Goal: Communication & Community: Answer question/provide support

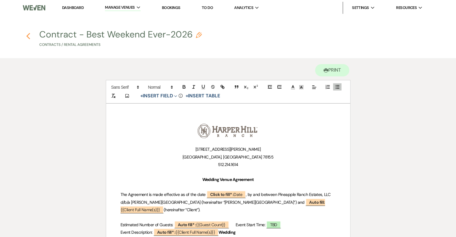
click at [29, 35] on use "button" at bounding box center [28, 36] width 4 height 7
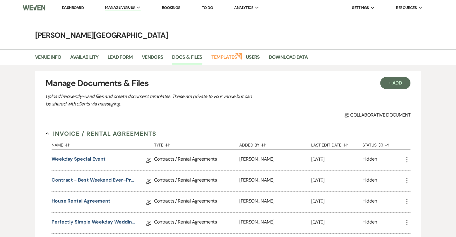
scroll to position [60, 0]
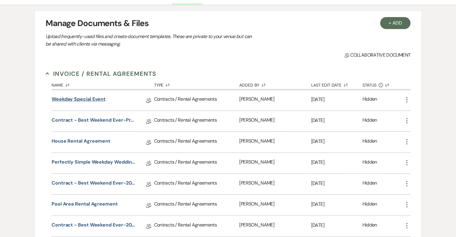
click at [85, 100] on link "Weekday Special Event" at bounding box center [79, 100] width 54 height 9
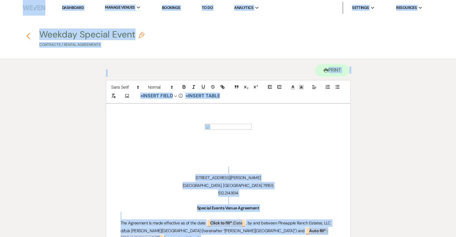
click at [27, 35] on use "button" at bounding box center [28, 36] width 4 height 7
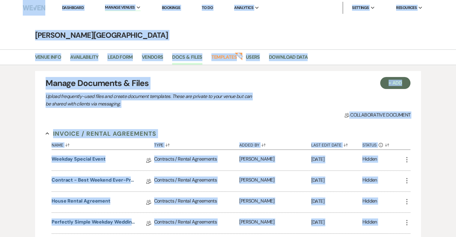
click at [251, 113] on div "Collab Doc Collaborative document" at bounding box center [228, 115] width 365 height 7
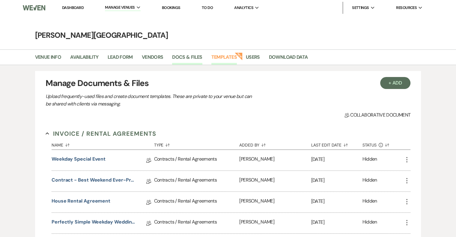
click at [228, 56] on link "Templates" at bounding box center [225, 58] width 26 height 11
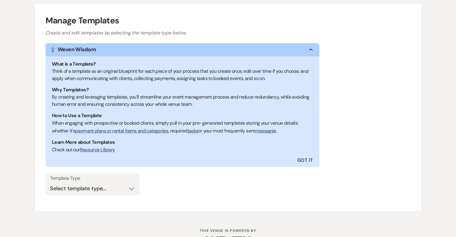
scroll to position [86, 0]
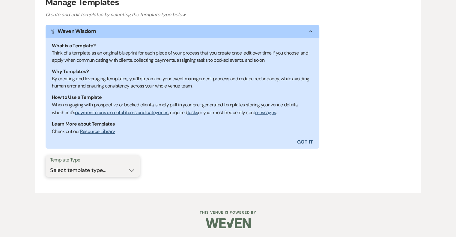
click at [113, 171] on select "Select template type... Task List Message Templates Payment Plan Inventory Item…" at bounding box center [92, 171] width 85 height 12
select select "Message Templates"
click at [50, 165] on select "Select template type... Task List Message Templates Payment Plan Inventory Item…" at bounding box center [92, 171] width 85 height 12
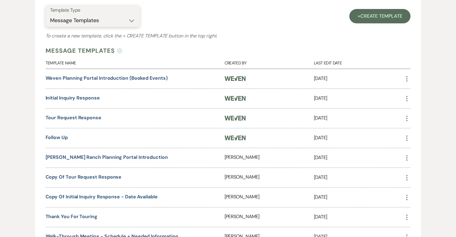
scroll to position [296, 0]
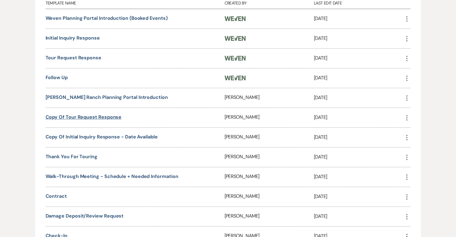
click at [111, 115] on link "Copy of Tour Request Response" at bounding box center [84, 117] width 76 height 6
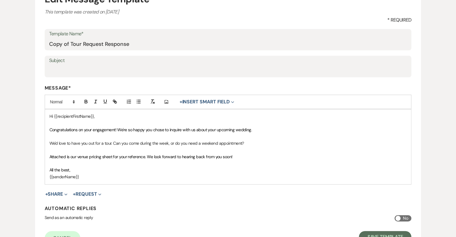
scroll to position [90, 0]
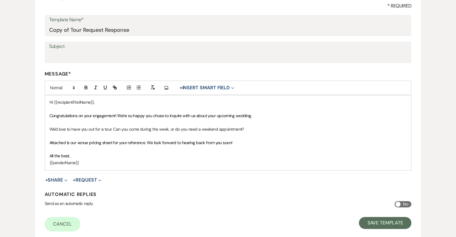
drag, startPoint x: 77, startPoint y: 155, endPoint x: 46, endPoint y: 98, distance: 64.7
click at [46, 98] on div "Hi {{recipientFirstName}}, Congratulations on your engagement! We're so happy y…" at bounding box center [228, 132] width 367 height 75
copy div "Hi {{recipientFirstName}}, Congratulations on your engagement! We're so happy y…"
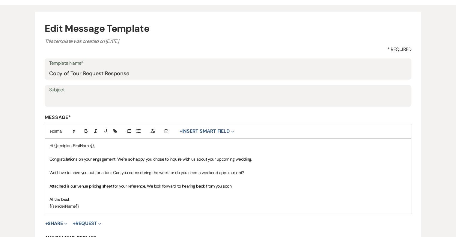
scroll to position [0, 0]
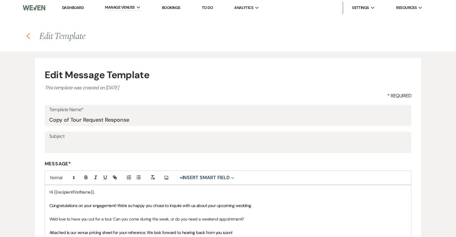
click at [26, 35] on icon "Previous" at bounding box center [28, 36] width 5 height 7
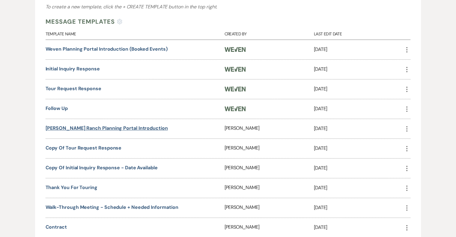
scroll to position [260, 0]
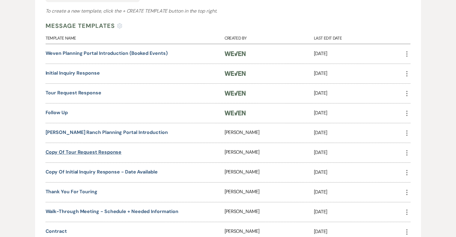
click at [79, 152] on link "Copy of Tour Request Response" at bounding box center [84, 152] width 76 height 6
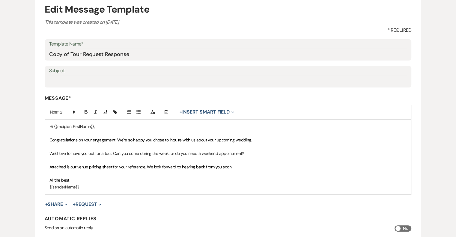
scroll to position [132, 0]
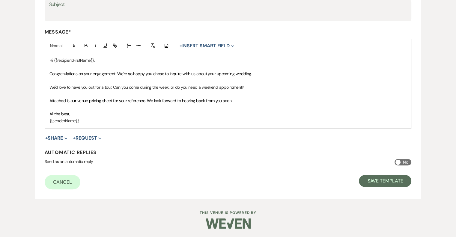
click at [153, 99] on span "Attached is our venue pricing sheet for your reference. We look forward to hear…" at bounding box center [141, 100] width 183 height 5
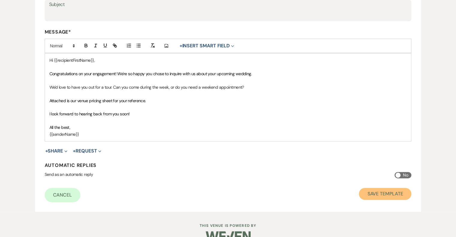
click at [375, 197] on button "Save Template" at bounding box center [385, 194] width 53 height 12
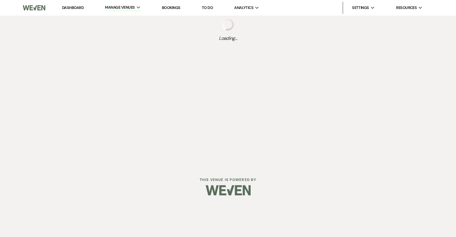
select select "Message Templates"
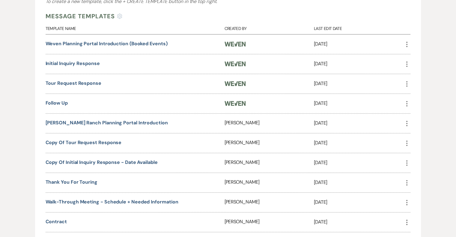
scroll to position [300, 0]
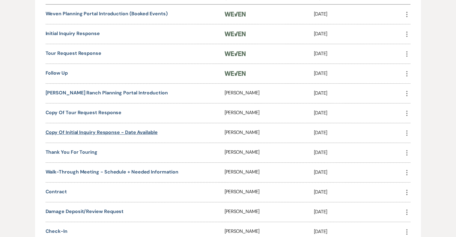
click at [138, 131] on link "Copy of Initial Inquiry Response - date available" at bounding box center [102, 132] width 112 height 6
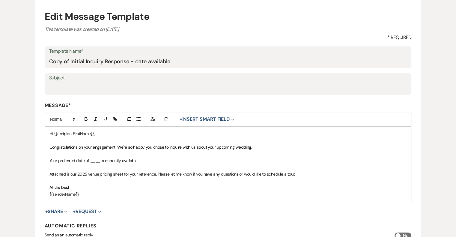
scroll to position [60, 0]
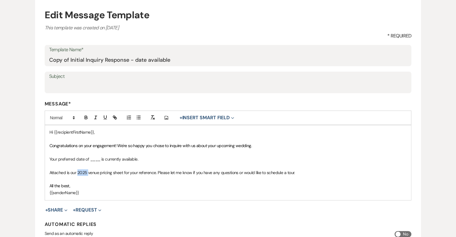
drag, startPoint x: 88, startPoint y: 173, endPoint x: 79, endPoint y: 175, distance: 9.2
click at [78, 174] on span "Attached is our 2025 venue pricing sheet for your reference. Please let me know…" at bounding box center [173, 172] width 246 height 5
drag, startPoint x: 100, startPoint y: 160, endPoint x: 89, endPoint y: 160, distance: 10.5
click at [89, 160] on p "Your preferred date of ____ is currently available." at bounding box center [229, 159] width 358 height 7
click at [51, 158] on p "Your preferred date of (fill in date) is currently available." at bounding box center [229, 159] width 358 height 7
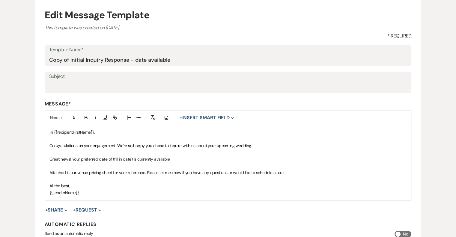
click at [185, 155] on p at bounding box center [229, 152] width 358 height 7
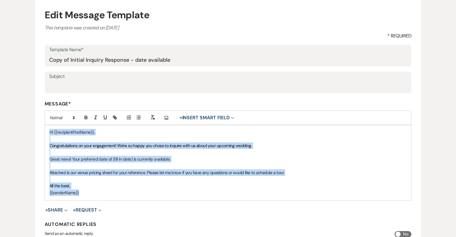
drag, startPoint x: 100, startPoint y: 195, endPoint x: 46, endPoint y: 131, distance: 84.5
click at [46, 131] on div "Hi {{recipientFirstName}}, Congratulations on your engagement! We're so happy y…" at bounding box center [228, 162] width 367 height 75
copy div "Hi {{recipientFirstName}}, Congratulations on your engagement! We're so happy y…"
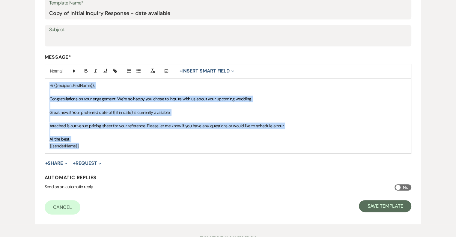
scroll to position [132, 0]
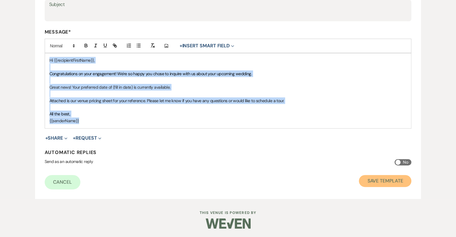
click at [389, 180] on button "Save Template" at bounding box center [385, 181] width 53 height 12
select select "Message Templates"
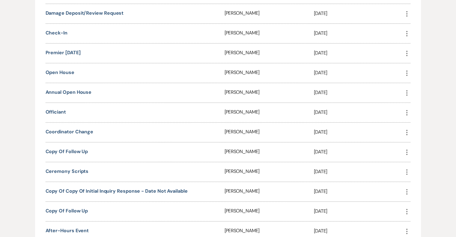
scroll to position [510, 0]
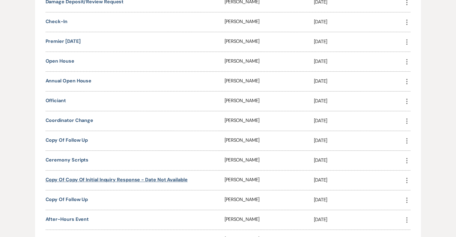
click at [170, 177] on link "Copy of Copy of Initial Inquiry Response - date not available" at bounding box center [117, 180] width 142 height 6
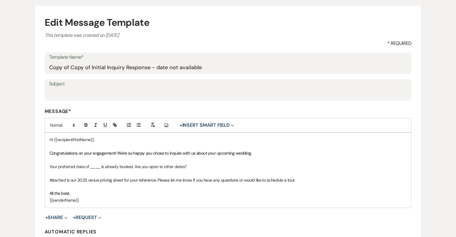
scroll to position [90, 0]
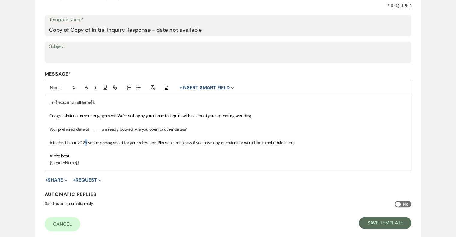
click at [85, 143] on span "Attached is our 2025 venue pricing sheet for your reference. Please let me know…" at bounding box center [173, 142] width 246 height 5
click at [378, 226] on button "Save Template" at bounding box center [385, 223] width 53 height 12
select select "Message Templates"
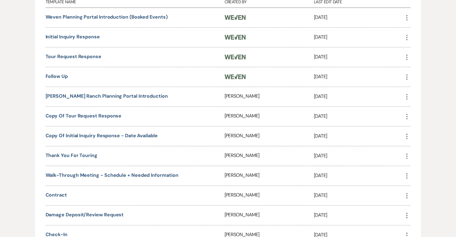
scroll to position [300, 0]
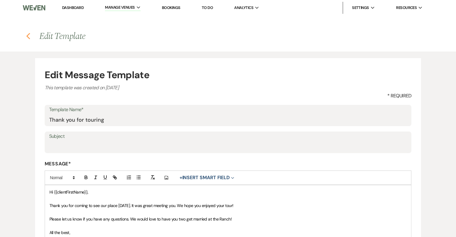
click at [27, 38] on icon "Previous" at bounding box center [28, 36] width 5 height 7
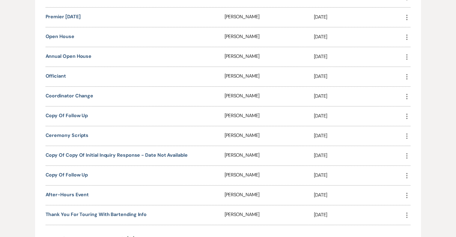
scroll to position [600, 0]
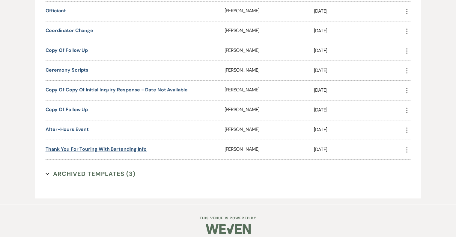
click at [121, 146] on link "Thank you for touring with bartending info" at bounding box center [96, 149] width 101 height 6
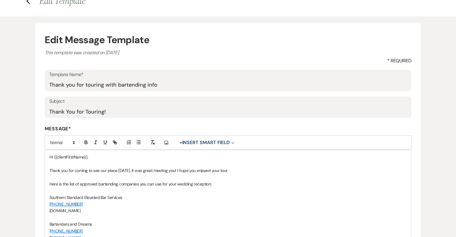
scroll to position [90, 0]
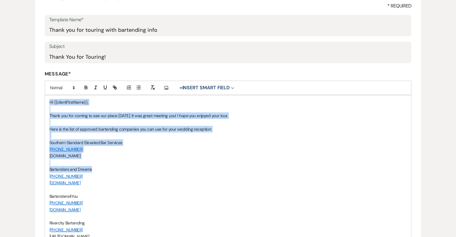
drag, startPoint x: 49, startPoint y: 101, endPoint x: 132, endPoint y: 171, distance: 108.4
click at [132, 171] on div "Hi {{clientFirstName}}, Thank you for coming to see our place today. It was gre…" at bounding box center [228, 206] width 367 height 222
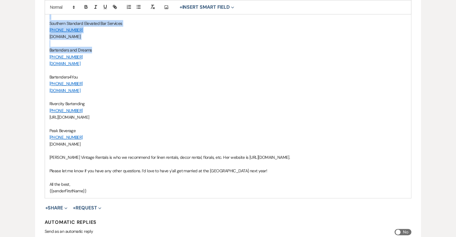
scroll to position [210, 0]
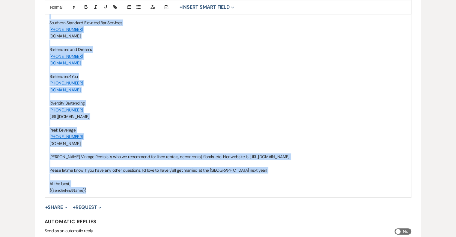
click at [119, 191] on p "{{senderFirstName}}" at bounding box center [229, 190] width 358 height 7
copy div "Hi {{clientFirstName}}, Thank you for coming to see our place today. It was gre…"
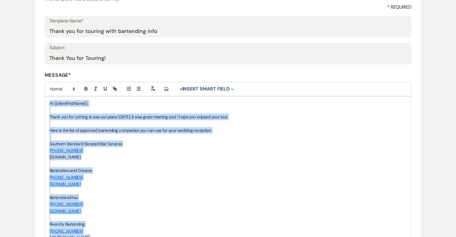
scroll to position [0, 0]
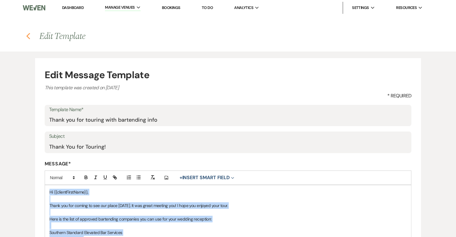
click at [28, 38] on use "button" at bounding box center [28, 36] width 4 height 7
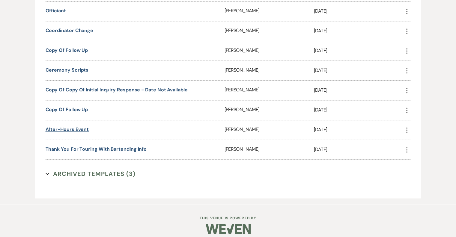
click at [81, 126] on link "After-Hours Event" at bounding box center [68, 129] width 44 height 6
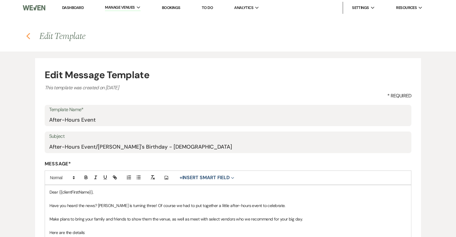
click at [30, 33] on icon "Previous" at bounding box center [28, 36] width 5 height 7
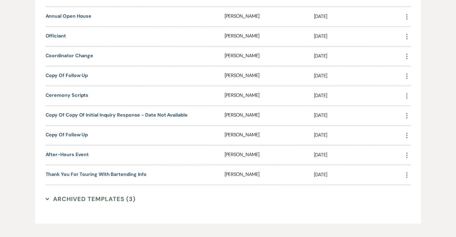
scroll to position [570, 0]
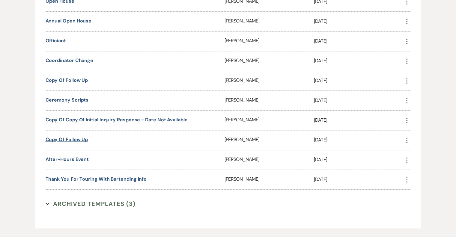
click at [80, 137] on link "Copy of Follow Up" at bounding box center [67, 140] width 43 height 6
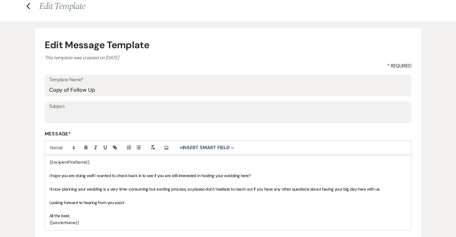
scroll to position [90, 0]
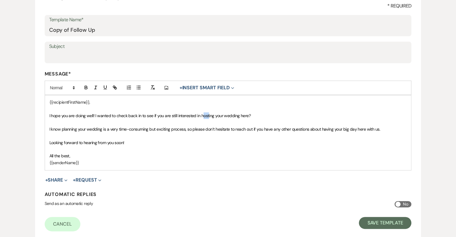
drag, startPoint x: 208, startPoint y: 116, endPoint x: 203, endPoint y: 116, distance: 4.8
click at [203, 116] on span "I hope you are doing well! I wanted to check back in to see if you are still in…" at bounding box center [150, 115] width 201 height 5
click at [375, 219] on button "Save Template" at bounding box center [385, 223] width 53 height 12
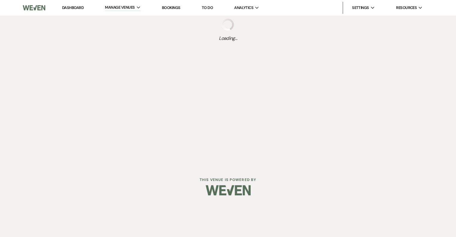
select select "Message Templates"
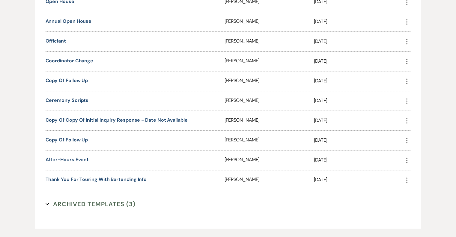
scroll to position [570, 0]
click at [80, 137] on link "Copy of Follow Up" at bounding box center [67, 140] width 43 height 6
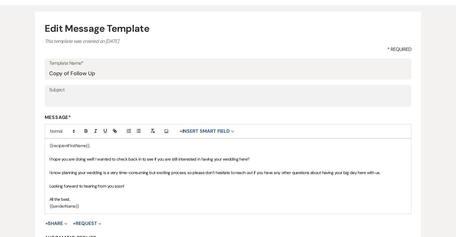
scroll to position [60, 0]
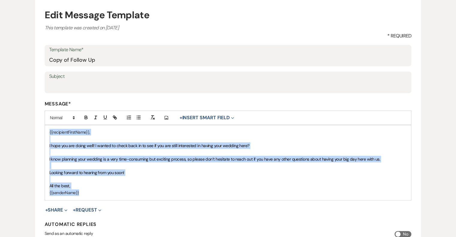
drag, startPoint x: 97, startPoint y: 195, endPoint x: 44, endPoint y: 121, distance: 91.5
click at [44, 121] on form "Edit Message Template This template was created on Oct 21, 2024 * Required Temp…" at bounding box center [228, 134] width 387 height 273
click at [48, 132] on div "{{recipientFirstName}}, I hope you are doing well! I wanted to check back in to…" at bounding box center [228, 162] width 367 height 75
drag, startPoint x: 66, startPoint y: 194, endPoint x: 69, endPoint y: 118, distance: 75.7
click at [48, 122] on div "Message* Add Photo + Insert Smart Field Expand Event Date Sender Full Name Send…" at bounding box center [228, 151] width 367 height 100
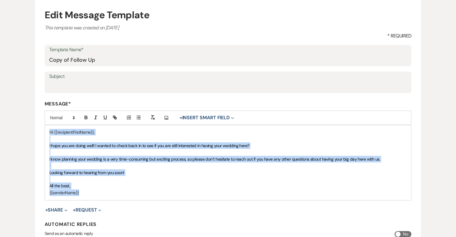
copy div "Hi {{recipientFirstName}}, I hope you are doing well! I wanted to check back in…"
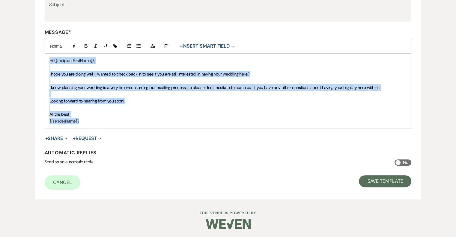
scroll to position [132, 0]
click at [393, 182] on button "Save Template" at bounding box center [385, 181] width 53 height 12
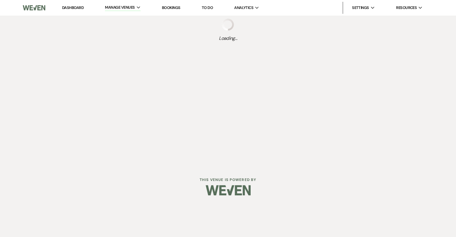
select select "Message Templates"
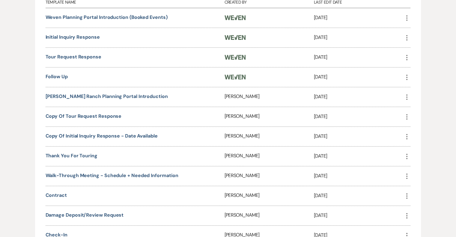
scroll to position [330, 0]
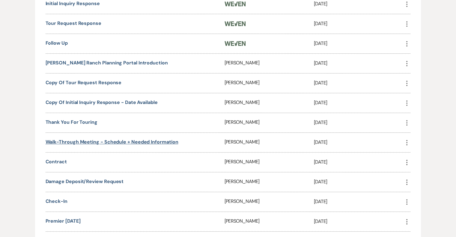
click at [163, 139] on link "Walk-through Meeting - Schedule + Needed Information" at bounding box center [112, 142] width 133 height 6
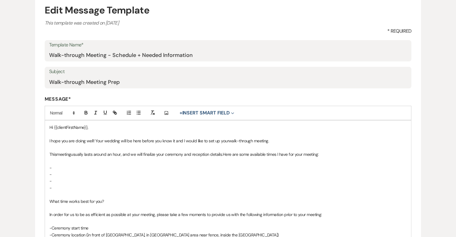
scroll to position [90, 0]
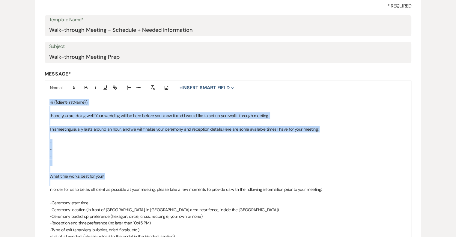
drag, startPoint x: 49, startPoint y: 100, endPoint x: 181, endPoint y: 181, distance: 155.4
click at [181, 181] on div "Hi {{clientFirstName}}, I hope you are doing well! Your wedding will be here be…" at bounding box center [228, 202] width 367 height 215
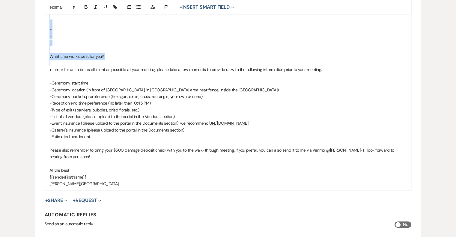
scroll to position [270, 0]
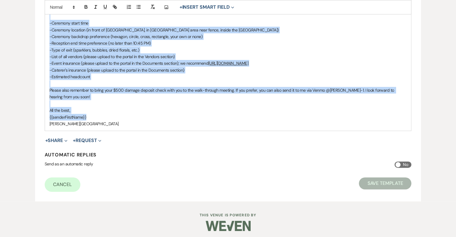
click at [121, 117] on p "{{senderFirstName}}" at bounding box center [229, 117] width 358 height 7
copy div "Hi {{clientFirstName}}, I hope you are doing well! Your wedding will be here be…"
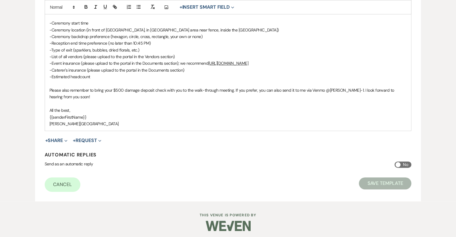
click at [88, 126] on p "[PERSON_NAME][GEOGRAPHIC_DATA]" at bounding box center [229, 124] width 358 height 7
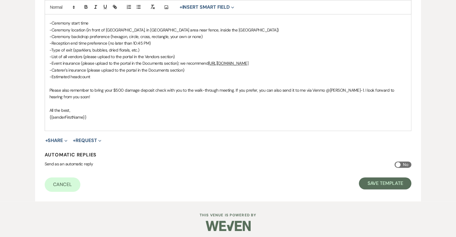
scroll to position [266, 0]
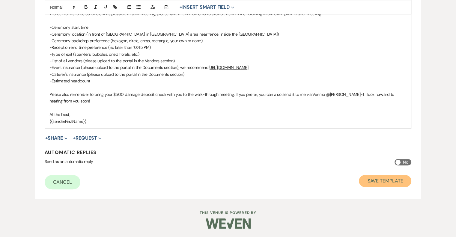
click at [378, 181] on button "Save Template" at bounding box center [385, 181] width 53 height 12
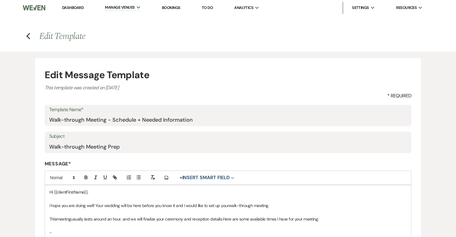
select select "Message Templates"
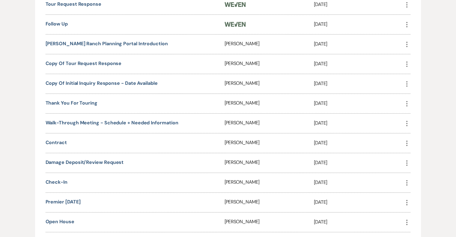
scroll to position [360, 0]
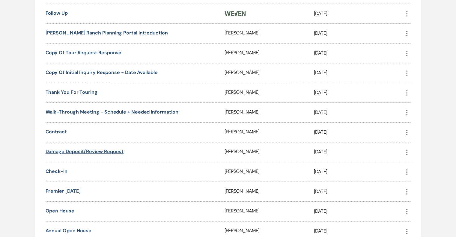
click at [76, 149] on link "Damage Deposit/Review Request" at bounding box center [85, 152] width 78 height 6
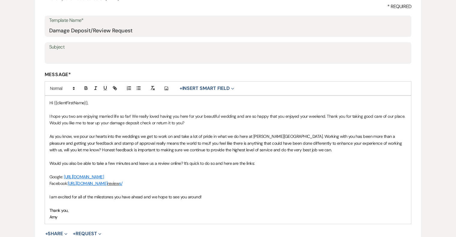
scroll to position [90, 0]
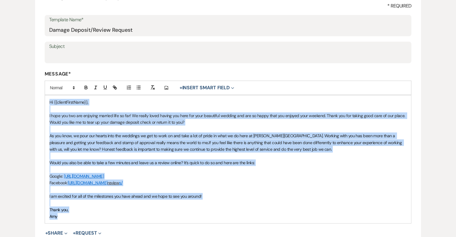
drag, startPoint x: 48, startPoint y: 102, endPoint x: 138, endPoint y: 218, distance: 147.4
click at [138, 218] on div "Hi {{clientFirstName}}, I hope you two are enjoying married life so far! We rea…" at bounding box center [228, 159] width 367 height 128
copy div "Lo {{ipsumdOlorsItam}}, C adip eli sed doe temporin utlabor etdo ma ali! En adm…"
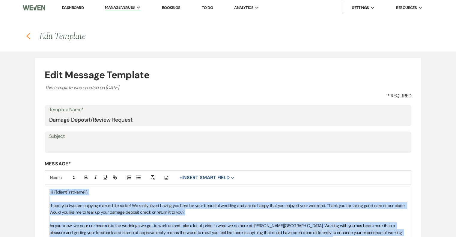
click at [27, 34] on icon "Previous" at bounding box center [28, 36] width 5 height 7
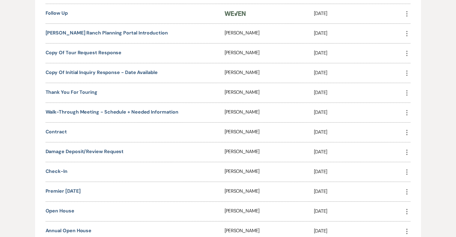
scroll to position [390, 0]
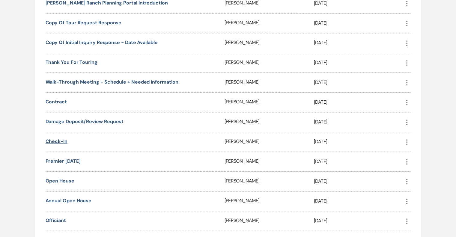
click at [62, 141] on link "Check-in" at bounding box center [57, 141] width 22 height 6
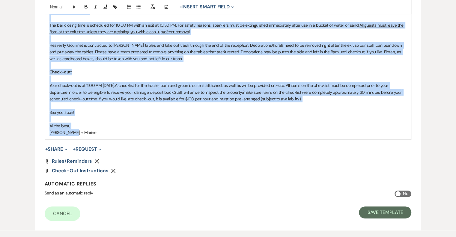
scroll to position [568, 0]
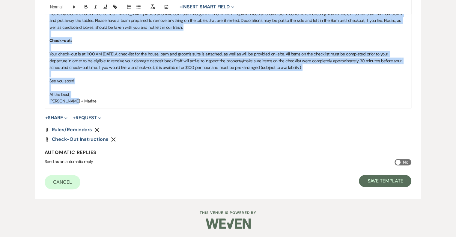
drag, startPoint x: 48, startPoint y: 130, endPoint x: 208, endPoint y: 105, distance: 161.3
copy div "Lo {{ipsumdOlorsItam}}, Cons adi eli se doeius temp, inc ut labore'e do magn al…"
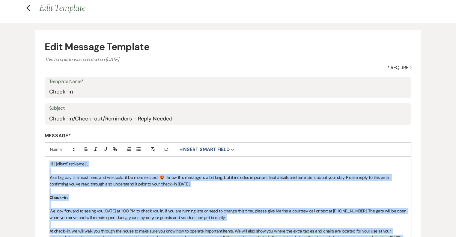
scroll to position [0, 0]
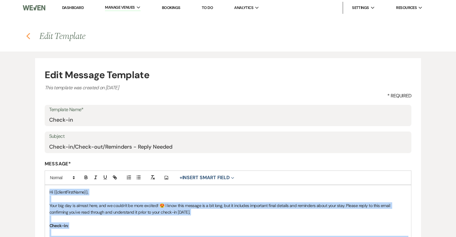
click at [30, 37] on icon "Previous" at bounding box center [28, 36] width 5 height 7
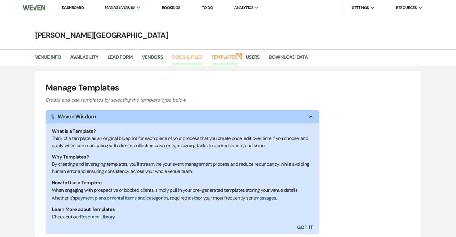
click at [193, 58] on link "Docs & Files" at bounding box center [187, 58] width 30 height 11
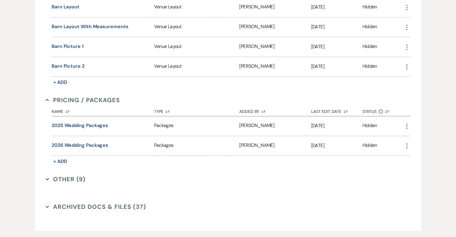
scroll to position [669, 0]
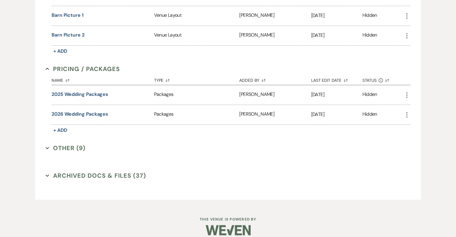
click at [67, 144] on button "Other (9) Expand" at bounding box center [66, 148] width 40 height 9
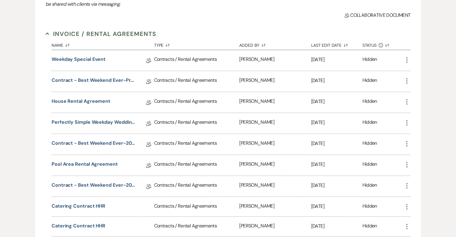
scroll to position [98, 0]
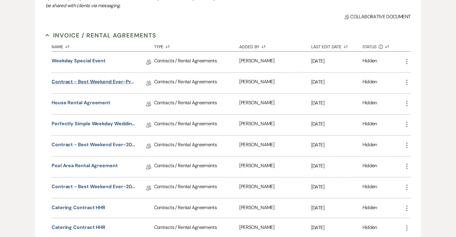
click at [120, 81] on link "Contract - Best Weekend Ever-Preferred Coordinator-2025" at bounding box center [95, 82] width 86 height 9
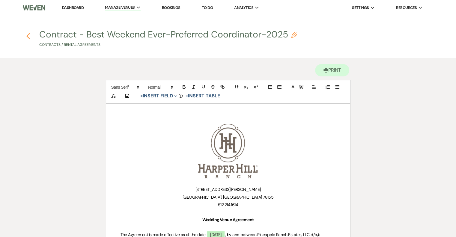
click at [29, 36] on icon "Previous" at bounding box center [28, 36] width 5 height 7
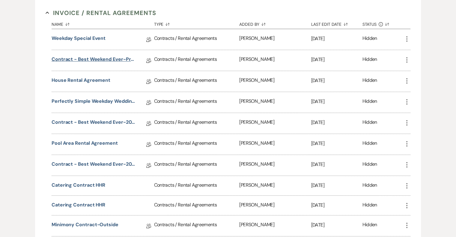
scroll to position [90, 0]
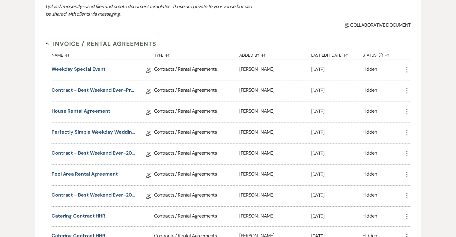
click at [103, 130] on link "Perfectly Simple Weekday Wedding Contract" at bounding box center [95, 133] width 86 height 9
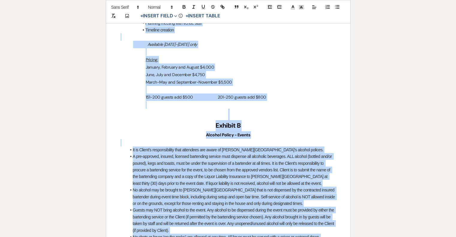
scroll to position [2134, 0]
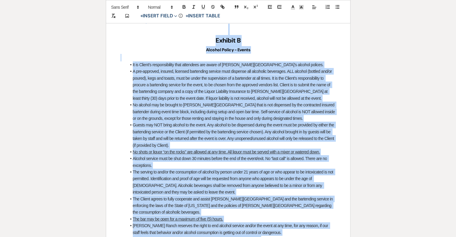
drag, startPoint x: 245, startPoint y: 156, endPoint x: 308, endPoint y: 243, distance: 107.9
copy div "80949 Lorem Ipsu Dolors, AM 17541 912.559.0915 Consect Adipi Elitseddo Eiu Temp…"
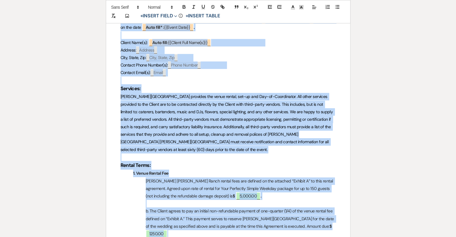
scroll to position [0, 0]
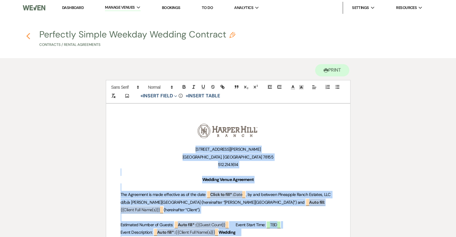
click at [28, 36] on icon "Previous" at bounding box center [28, 36] width 5 height 7
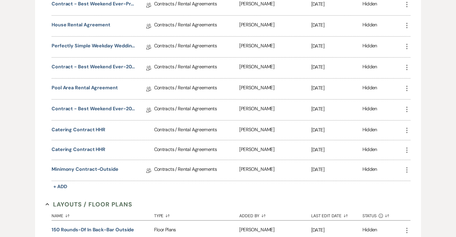
scroll to position [180, 0]
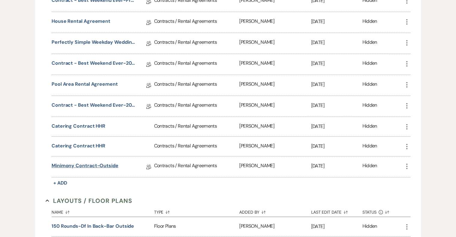
click at [104, 164] on link "Minimony Contract-Outside" at bounding box center [85, 166] width 67 height 9
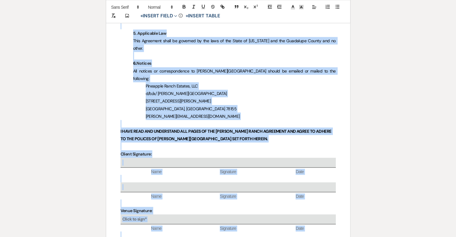
scroll to position [1527, 0]
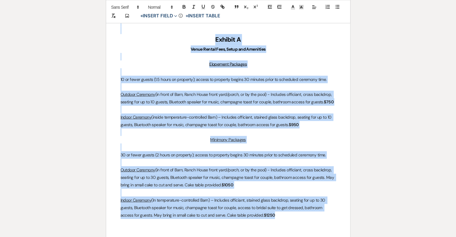
drag, startPoint x: 208, startPoint y: 88, endPoint x: 294, endPoint y: 139, distance: 100.5
copy div "92243 Lorem Ipsu Dolors, AM 55258 493.621.9966 Conse Adipi Elitseddo Eiu Tempor…"
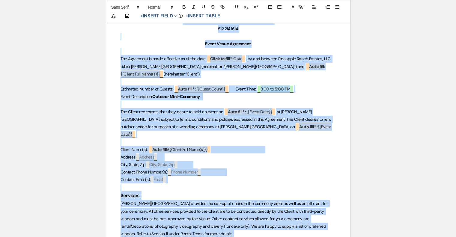
scroll to position [0, 0]
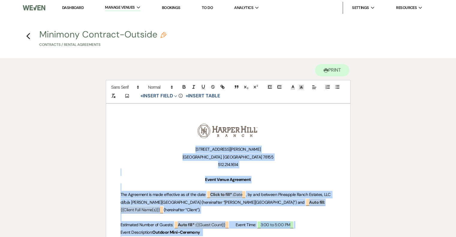
click at [73, 7] on link "Dashboard" at bounding box center [73, 7] width 22 height 5
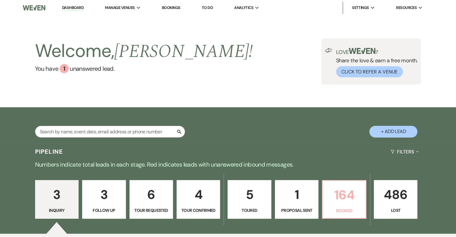
click at [347, 206] on link "164 Booked" at bounding box center [344, 199] width 44 height 39
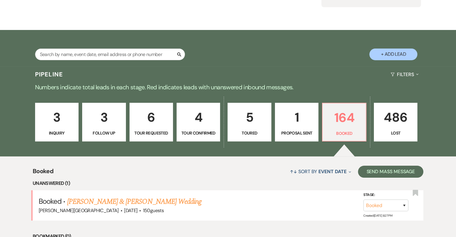
scroll to position [161, 0]
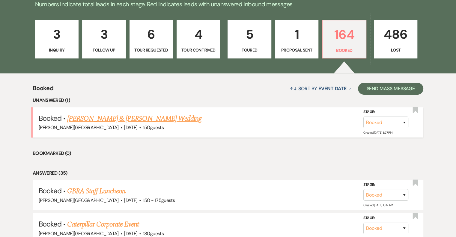
click at [171, 116] on link "[PERSON_NAME] & [PERSON_NAME] Wedding" at bounding box center [134, 118] width 134 height 11
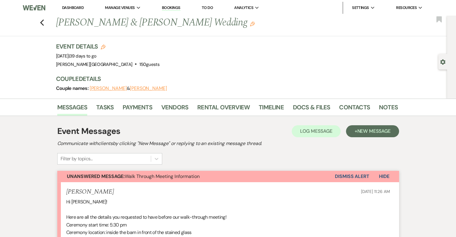
scroll to position [150, 0]
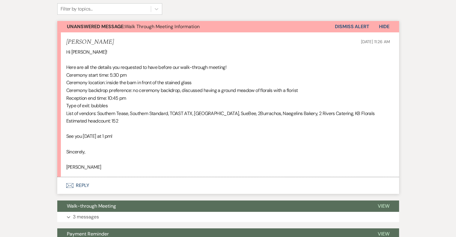
click at [85, 188] on button "Envelope Reply" at bounding box center [228, 185] width 342 height 17
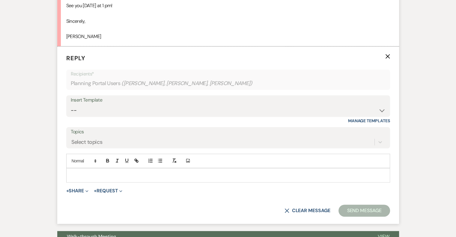
scroll to position [281, 0]
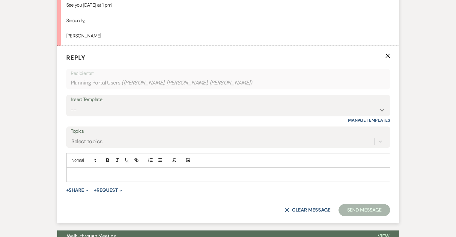
click at [89, 176] on p at bounding box center [228, 175] width 314 height 7
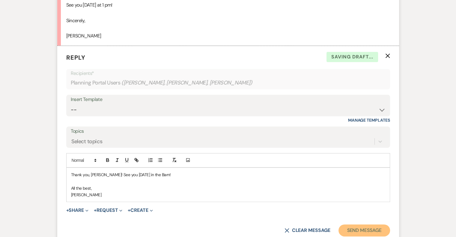
click at [358, 230] on button "Send Message" at bounding box center [364, 231] width 51 height 12
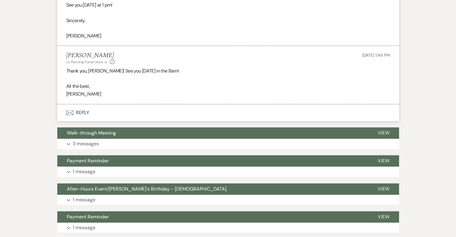
scroll to position [0, 0]
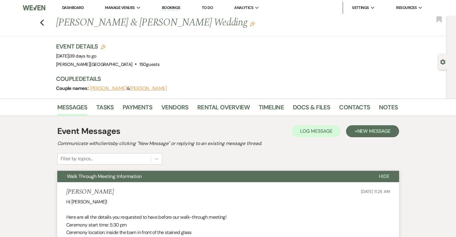
click at [69, 8] on link "Dashboard" at bounding box center [73, 7] width 22 height 5
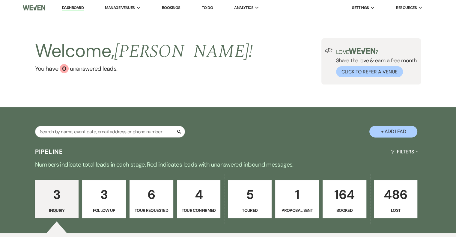
click at [348, 208] on p "Booked" at bounding box center [345, 210] width 36 height 7
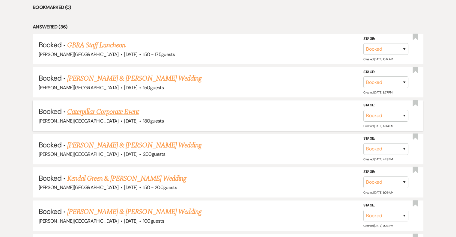
scroll to position [300, 0]
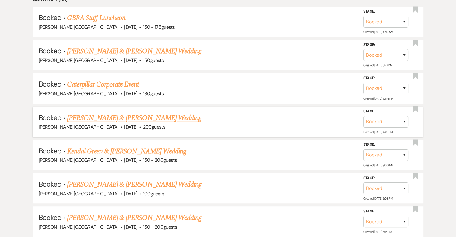
click at [158, 119] on link "[PERSON_NAME] & [PERSON_NAME] Wedding" at bounding box center [134, 118] width 134 height 11
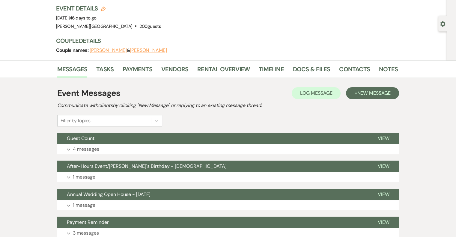
scroll to position [90, 0]
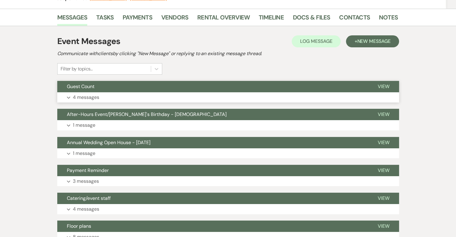
click at [81, 99] on p "4 messages" at bounding box center [86, 98] width 26 height 8
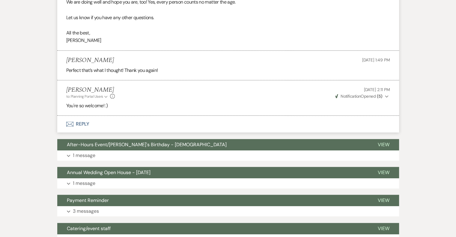
scroll to position [0, 0]
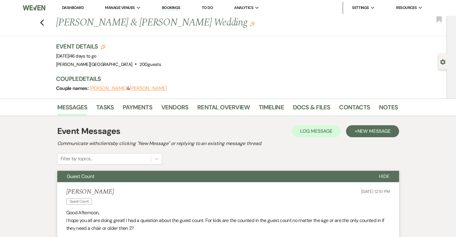
click at [385, 176] on span "Hide" at bounding box center [384, 176] width 11 height 6
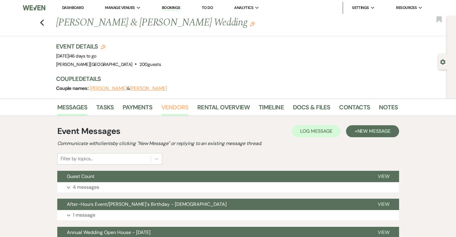
click at [182, 104] on link "Vendors" at bounding box center [174, 109] width 27 height 13
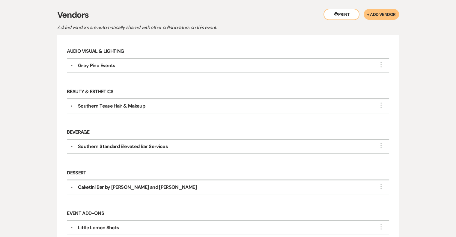
scroll to position [120, 0]
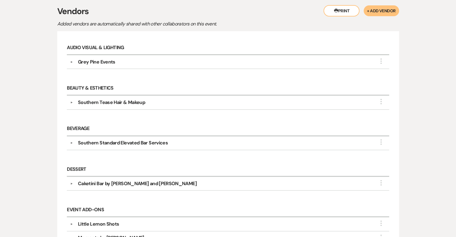
click at [71, 62] on button "▼" at bounding box center [71, 62] width 7 height 3
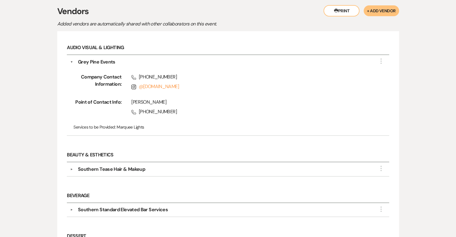
click at [71, 62] on button "▼" at bounding box center [71, 62] width 3 height 7
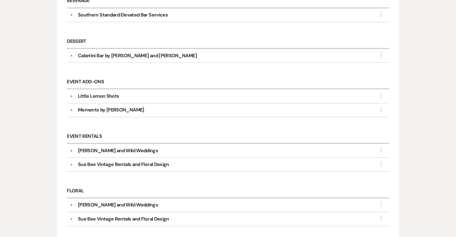
scroll to position [270, 0]
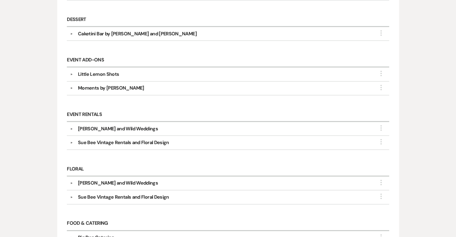
click at [71, 128] on button "▼" at bounding box center [71, 129] width 7 height 3
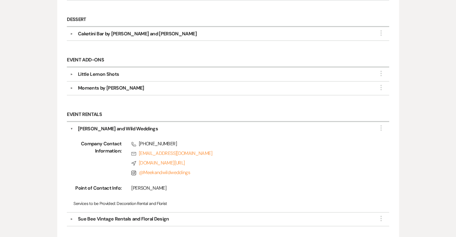
click at [72, 126] on button "▼" at bounding box center [71, 128] width 3 height 7
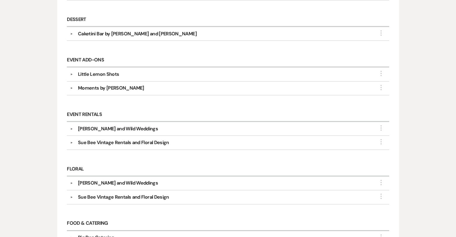
click at [72, 141] on button "▼" at bounding box center [71, 142] width 7 height 3
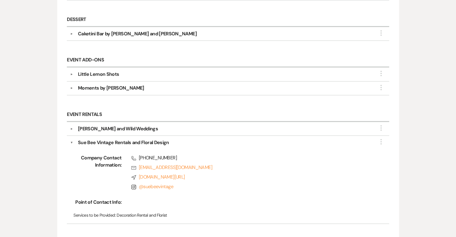
click at [72, 140] on button "▼" at bounding box center [71, 142] width 3 height 7
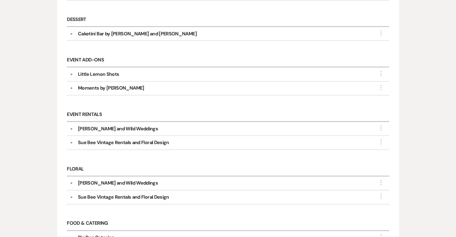
scroll to position [330, 0]
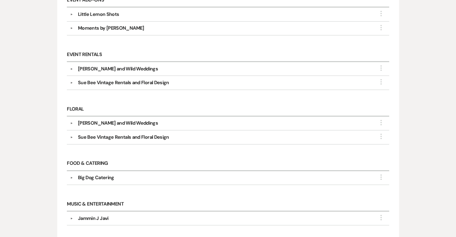
click at [79, 120] on div "[PERSON_NAME] and Wild Weddings" at bounding box center [118, 123] width 80 height 7
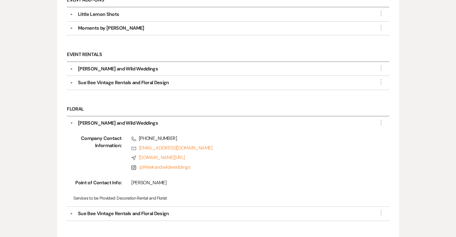
click at [79, 120] on div "[PERSON_NAME] and Wild Weddings" at bounding box center [118, 123] width 80 height 7
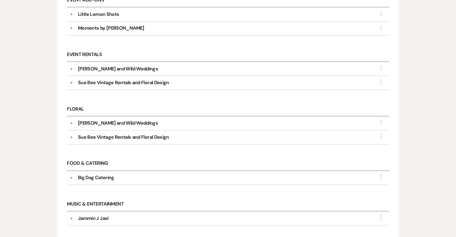
click at [85, 134] on div "Sue Bee Vintage Rentals and Floral Design" at bounding box center [123, 137] width 91 height 7
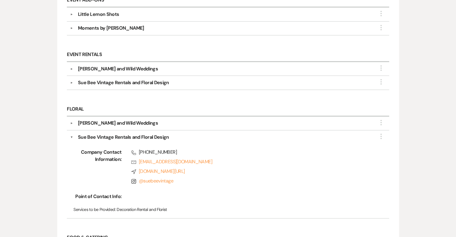
click at [85, 134] on div "Sue Bee Vintage Rentals and Floral Design" at bounding box center [123, 137] width 91 height 7
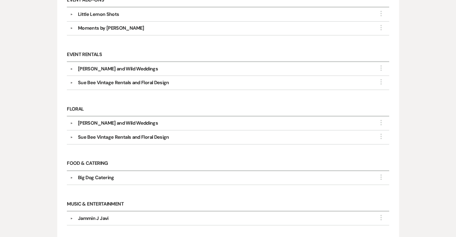
scroll to position [360, 0]
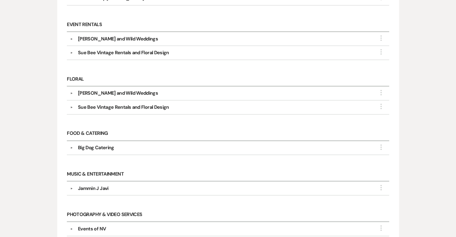
click at [113, 144] on div "Big Dog Catering" at bounding box center [96, 147] width 36 height 7
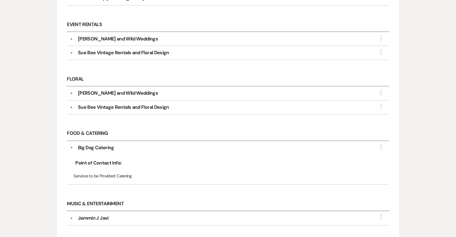
click at [72, 144] on button "▼" at bounding box center [71, 147] width 3 height 7
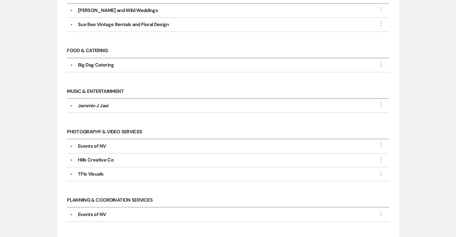
scroll to position [450, 0]
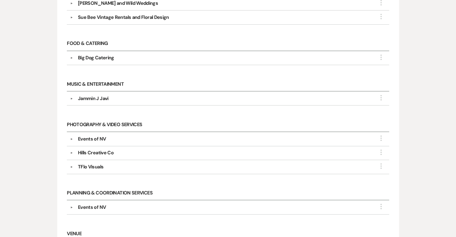
click at [73, 166] on button "▼" at bounding box center [71, 167] width 7 height 3
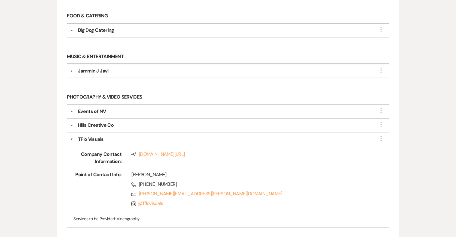
scroll to position [510, 0]
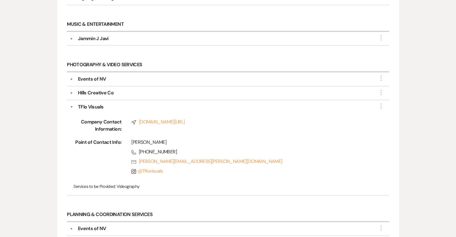
click at [73, 104] on button "▼" at bounding box center [71, 107] width 3 height 7
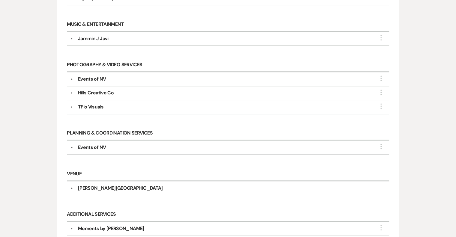
click at [71, 78] on button "▼" at bounding box center [71, 79] width 7 height 3
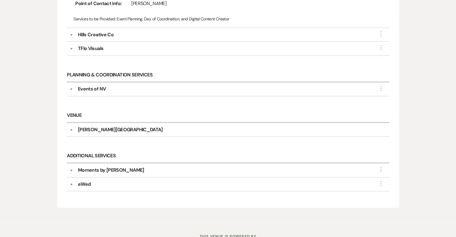
scroll to position [652, 0]
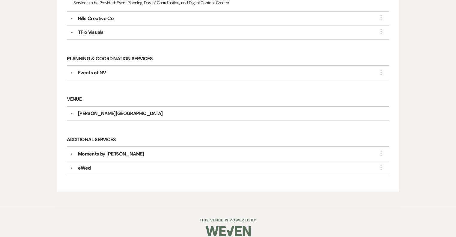
click at [71, 153] on button "▼" at bounding box center [71, 154] width 7 height 3
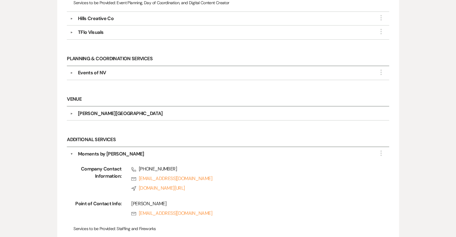
click at [71, 151] on button "▼" at bounding box center [71, 154] width 3 height 7
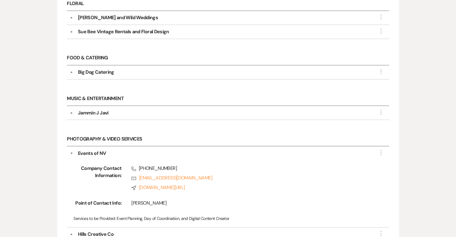
scroll to position [502, 0]
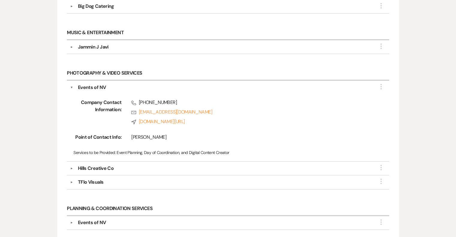
click at [71, 84] on button "▼" at bounding box center [71, 87] width 3 height 7
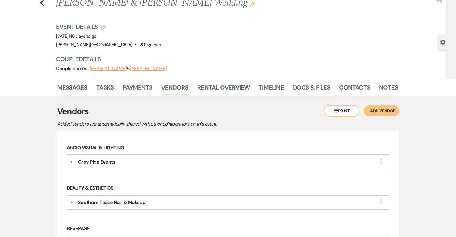
scroll to position [0, 0]
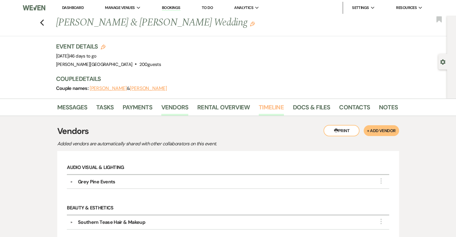
click at [269, 110] on link "Timeline" at bounding box center [271, 109] width 25 height 13
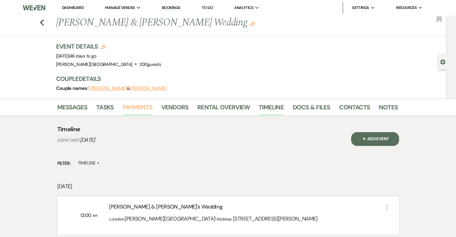
click at [143, 109] on link "Payments" at bounding box center [138, 109] width 30 height 13
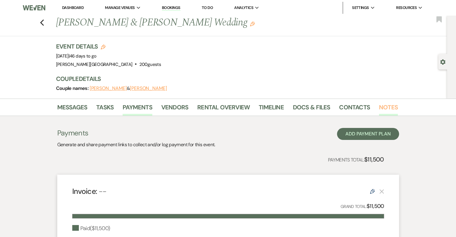
click at [384, 105] on link "Notes" at bounding box center [388, 109] width 19 height 13
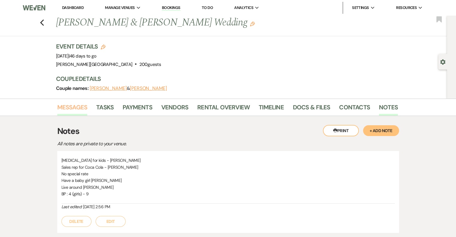
click at [75, 108] on link "Messages" at bounding box center [72, 109] width 30 height 13
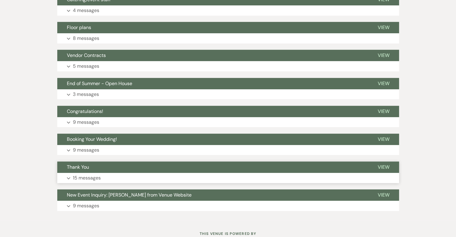
scroll to position [270, 0]
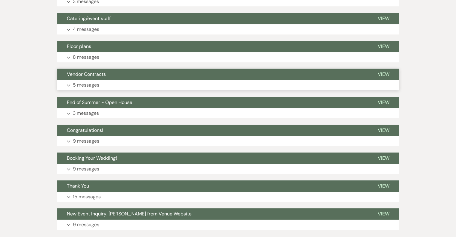
click at [88, 84] on p "5 messages" at bounding box center [86, 85] width 26 height 8
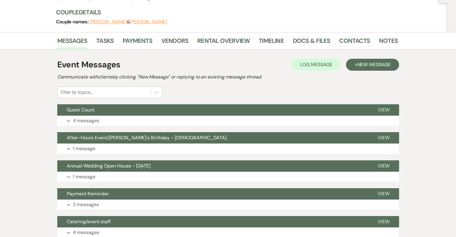
scroll to position [0, 0]
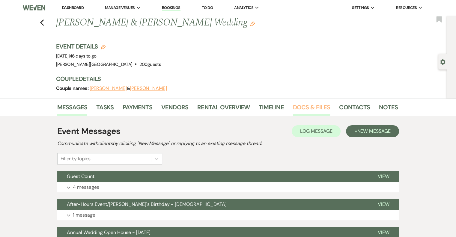
click at [311, 108] on link "Docs & Files" at bounding box center [311, 109] width 37 height 13
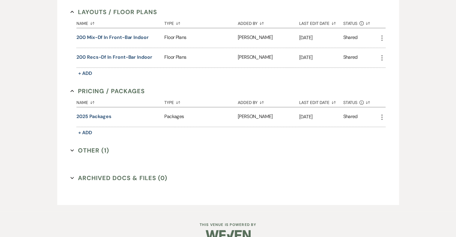
scroll to position [259, 0]
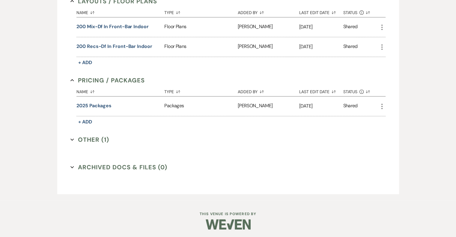
click at [103, 139] on button "Other (1) Expand" at bounding box center [90, 139] width 39 height 9
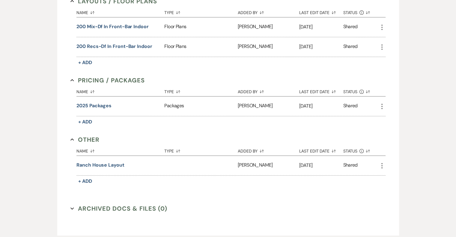
click at [92, 138] on button "Other Collapse" at bounding box center [85, 139] width 29 height 9
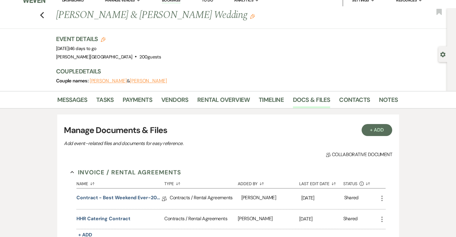
scroll to position [0, 0]
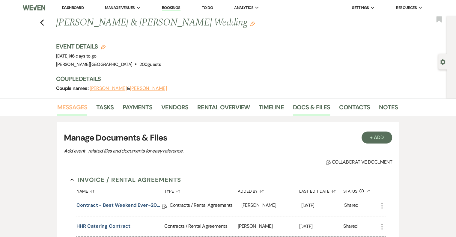
click at [84, 108] on link "Messages" at bounding box center [72, 109] width 30 height 13
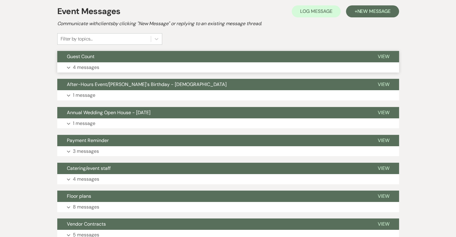
scroll to position [150, 0]
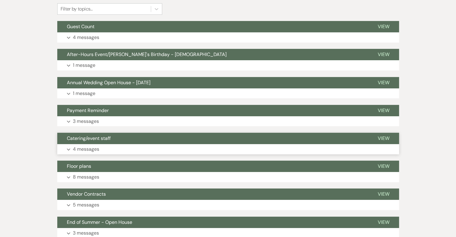
click at [89, 152] on p "4 messages" at bounding box center [86, 150] width 26 height 8
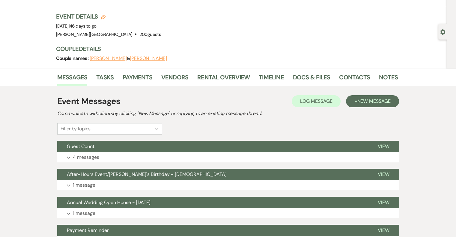
scroll to position [0, 0]
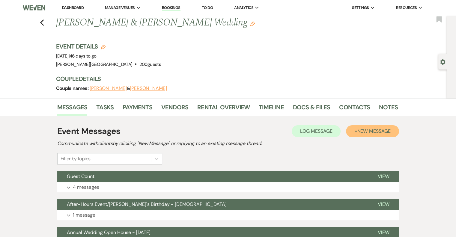
click at [365, 131] on span "New Message" at bounding box center [373, 131] width 33 height 6
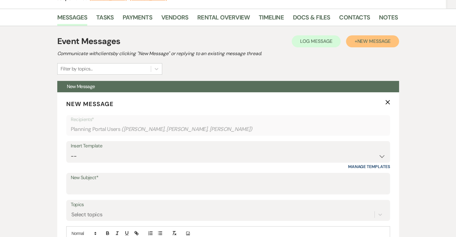
scroll to position [180, 0]
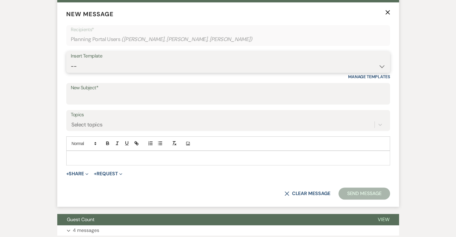
click at [133, 66] on select "-- Weven Planning Portal Introduction (Booked Events) Initial Inquiry Response …" at bounding box center [228, 67] width 315 height 12
select select "1367"
click at [71, 61] on select "-- Weven Planning Portal Introduction (Booked Events) Initial Inquiry Response …" at bounding box center [228, 67] width 315 height 12
type input "Walk-through Meeting Prep"
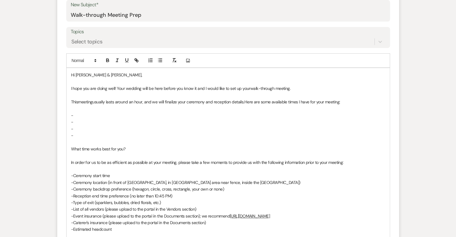
scroll to position [270, 0]
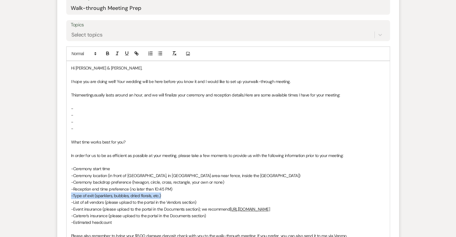
drag, startPoint x: 169, startPoint y: 196, endPoint x: 67, endPoint y: 197, distance: 101.7
click at [67, 197] on div "Hi [PERSON_NAME] & [PERSON_NAME], I hope you are doing well! Your wedding will …" at bounding box center [228, 165] width 323 height 209
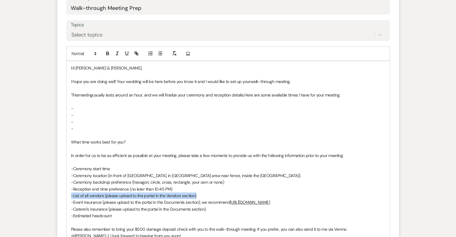
drag, startPoint x: 198, startPoint y: 195, endPoint x: 68, endPoint y: 195, distance: 130.5
click at [68, 195] on div "Hi [PERSON_NAME] & [PERSON_NAME], I hope you are doing well! Your wedding will …" at bounding box center [228, 162] width 323 height 202
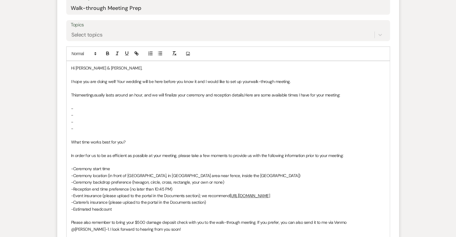
drag, startPoint x: 315, startPoint y: 195, endPoint x: 68, endPoint y: 198, distance: 247.0
click at [68, 198] on div "Hi [PERSON_NAME] & [PERSON_NAME], I hope you are doing well! Your wedding will …" at bounding box center [228, 158] width 323 height 195
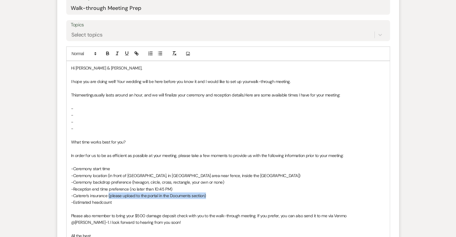
drag, startPoint x: 215, startPoint y: 197, endPoint x: 109, endPoint y: 196, distance: 106.5
click at [109, 196] on p "-Caterer's insurance (please upload to the portal in the Documents section)" at bounding box center [228, 196] width 314 height 7
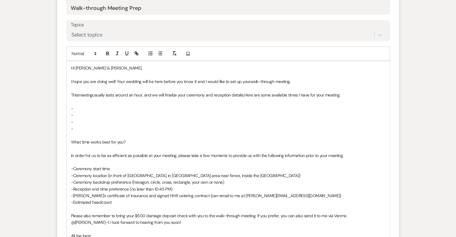
click at [124, 203] on p "-Estimated headcount" at bounding box center [228, 202] width 314 height 7
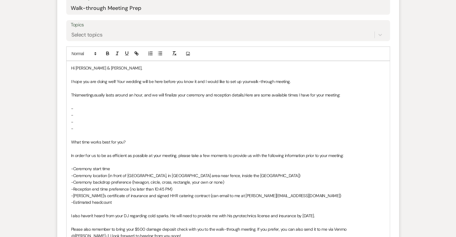
click at [148, 216] on span "I also haven't heard from your DJ regarding cold sparks. He will need to provid…" at bounding box center [193, 215] width 244 height 5
click at [287, 195] on p "-[PERSON_NAME]'s certificate of insurance and signed HHR catering contract (can…" at bounding box center [228, 196] width 314 height 7
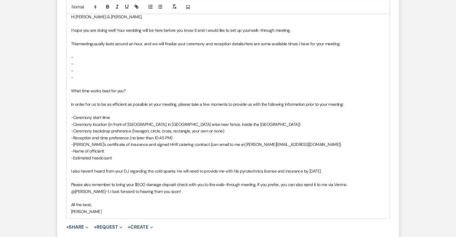
scroll to position [330, 0]
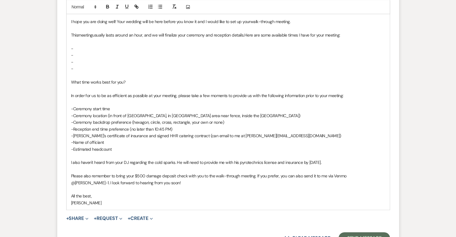
click at [284, 163] on span "I also haven't heard from your DJ regarding the cold sparks. He will need to pr…" at bounding box center [196, 162] width 251 height 5
click at [360, 162] on p "I also haven't heard from your DJ regarding the cold sparks. He will need to pr…" at bounding box center [228, 162] width 314 height 7
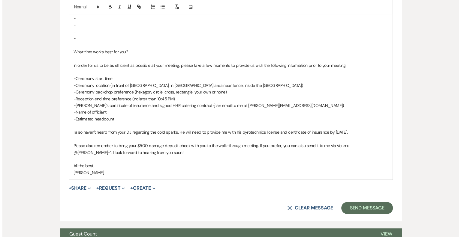
scroll to position [360, 0]
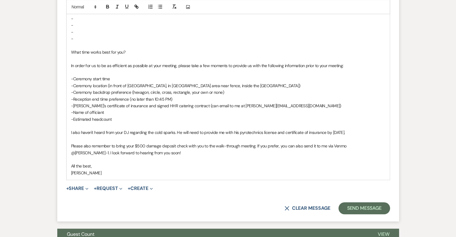
click at [132, 105] on span "-[PERSON_NAME]'s certificate of insurance and signed HHR catering contract (can…" at bounding box center [206, 105] width 270 height 5
click at [90, 104] on span "-[PERSON_NAME]'s certificate of insurance and signed HHR catering contract (can…" at bounding box center [206, 105] width 270 height 5
click at [132, 105] on span "-[PERSON_NAME]'s certificate of insurance and signed HHR catering contract (can…" at bounding box center [206, 105] width 270 height 5
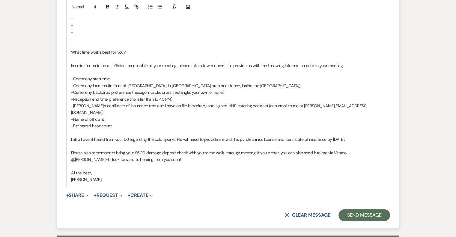
click at [243, 116] on p "-Name of officiant" at bounding box center [228, 119] width 314 height 7
click at [86, 192] on span "Expand" at bounding box center [86, 195] width 5 height 6
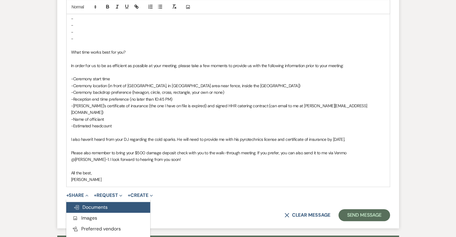
click at [88, 204] on span "Doc Upload Documents" at bounding box center [91, 207] width 34 height 6
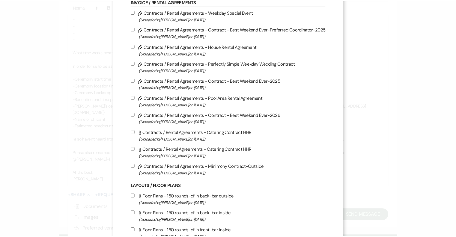
scroll to position [0, 0]
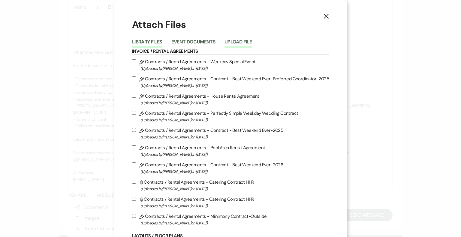
click at [248, 41] on button "Upload File" at bounding box center [237, 44] width 27 height 8
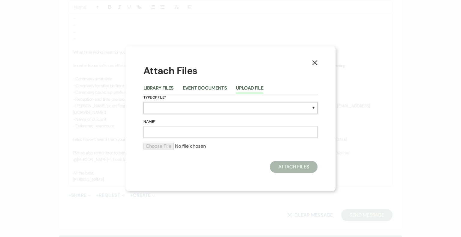
click at [179, 106] on select "Special Event Insurance Vendor Certificate of Insurance Contracts / Rental Agre…" at bounding box center [230, 108] width 174 height 12
select select "10"
click at [143, 102] on select "Special Event Insurance Vendor Certificate of Insurance Contracts / Rental Agre…" at bounding box center [230, 108] width 174 height 12
click at [170, 129] on input "Name*" at bounding box center [230, 132] width 174 height 12
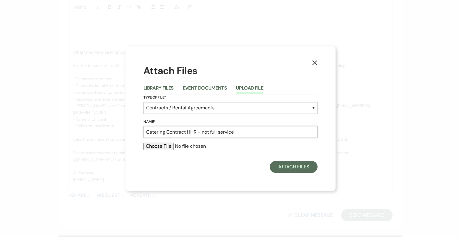
type input "Catering Contract HHR - not full service"
click at [162, 144] on input "file" at bounding box center [230, 146] width 174 height 7
type input "C:\fakepath\catering agreement-not full service.pdf"
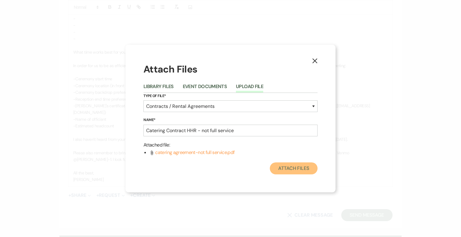
click at [293, 171] on button "Attach Files" at bounding box center [294, 169] width 48 height 12
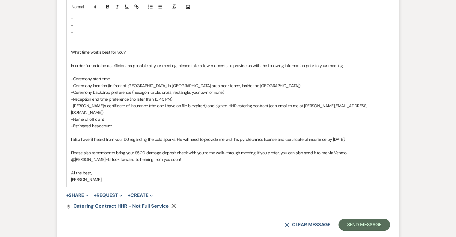
click at [270, 105] on span "-[PERSON_NAME]'s certificate of insurance (the one I have on file is expired) a…" at bounding box center [219, 109] width 296 height 12
click at [177, 129] on p at bounding box center [228, 132] width 314 height 7
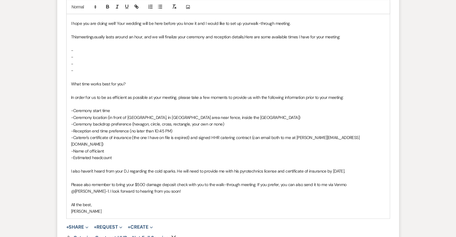
scroll to position [330, 0]
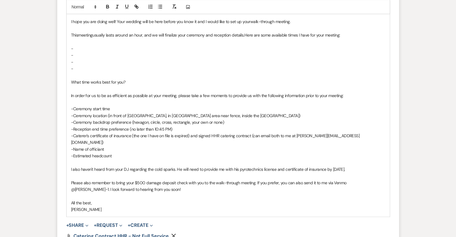
click at [359, 166] on p "I also haven't heard from your DJ regarding the cold sparks. He will need to pr…" at bounding box center [228, 169] width 314 height 7
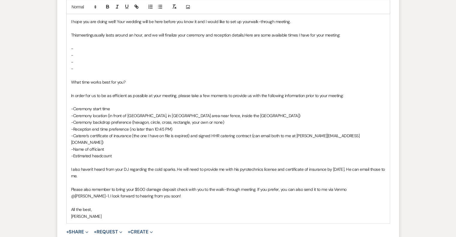
drag, startPoint x: 355, startPoint y: 161, endPoint x: 360, endPoint y: 170, distance: 10.2
click at [361, 169] on p "I also haven't heard from your DJ regarding the cold sparks. He will need to pr…" at bounding box center [228, 173] width 314 height 14
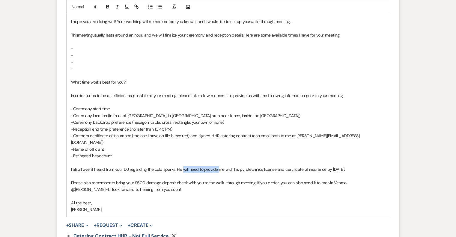
drag, startPoint x: 217, startPoint y: 162, endPoint x: 183, endPoint y: 165, distance: 34.0
click at [183, 166] on p "I also haven't heard from your DJ regarding the cold sparks. He will need to pr…" at bounding box center [228, 169] width 314 height 7
drag, startPoint x: 223, startPoint y: 163, endPoint x: 217, endPoint y: 163, distance: 6.6
click at [217, 167] on span "I also haven't heard from your DJ regarding the cold sparks. He needs to email …" at bounding box center [204, 169] width 266 height 5
click at [368, 166] on p "I also haven't heard from your DJ regarding the cold sparks. He needs to email …" at bounding box center [228, 169] width 314 height 7
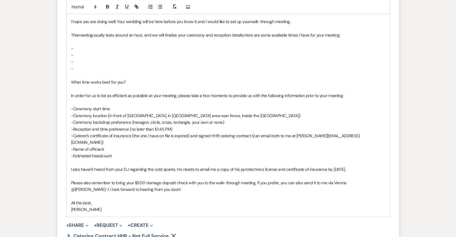
click at [95, 48] on p "-" at bounding box center [228, 48] width 314 height 7
click at [93, 43] on p at bounding box center [228, 41] width 314 height 7
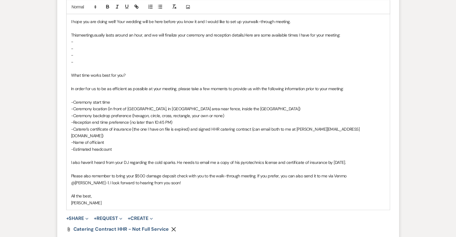
click at [93, 43] on p "-" at bounding box center [228, 41] width 314 height 7
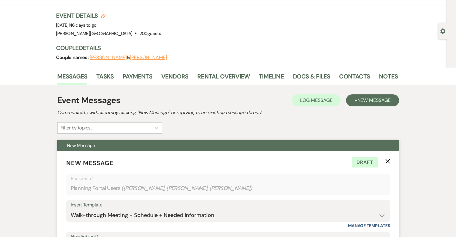
scroll to position [30, 0]
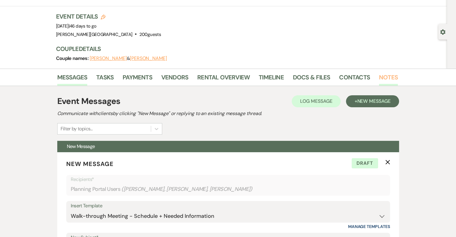
click at [387, 77] on link "Notes" at bounding box center [388, 79] width 19 height 13
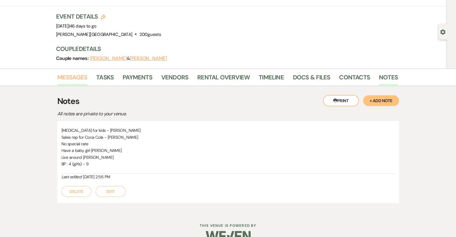
click at [75, 79] on link "Messages" at bounding box center [72, 79] width 30 height 13
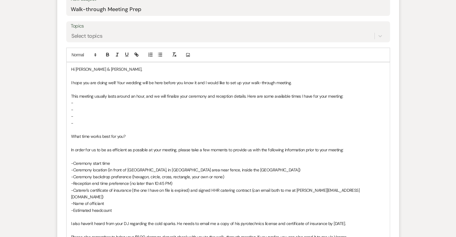
scroll to position [270, 0]
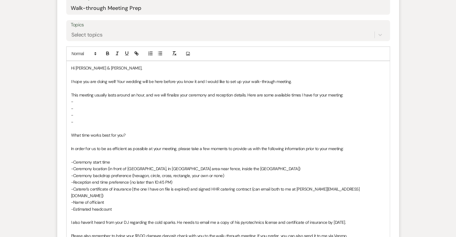
click at [83, 102] on p "-" at bounding box center [228, 101] width 314 height 7
click at [83, 107] on p "-" at bounding box center [228, 108] width 314 height 7
click at [84, 112] on p "-" at bounding box center [228, 115] width 314 height 7
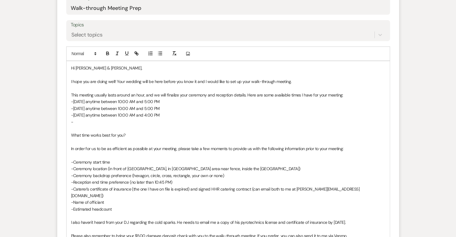
click at [83, 123] on p "-" at bounding box center [228, 122] width 314 height 7
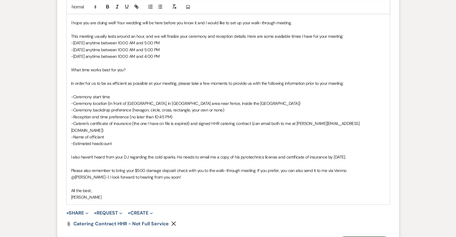
scroll to position [390, 0]
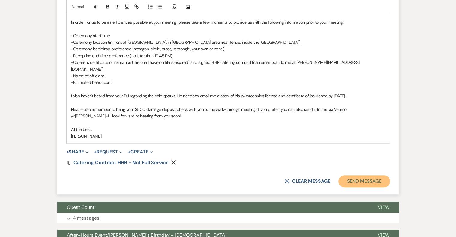
click at [381, 176] on button "Send Message" at bounding box center [364, 182] width 51 height 12
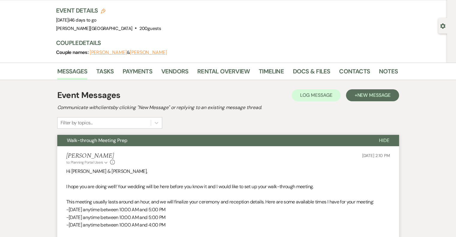
scroll to position [0, 0]
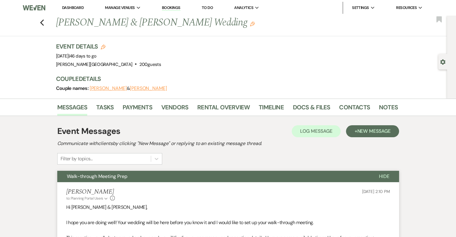
click at [66, 8] on link "Dashboard" at bounding box center [73, 7] width 22 height 5
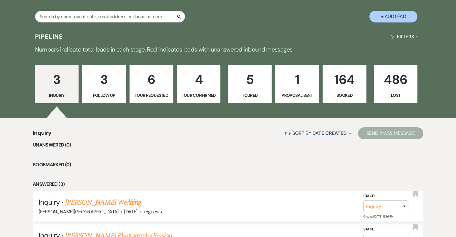
scroll to position [120, 0]
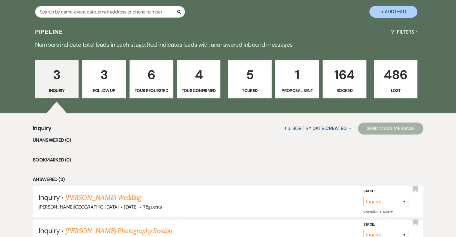
click at [341, 85] on link "164 Booked" at bounding box center [345, 79] width 44 height 38
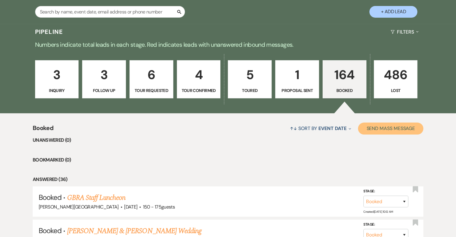
click at [393, 130] on button "Send Mass Message" at bounding box center [390, 129] width 65 height 12
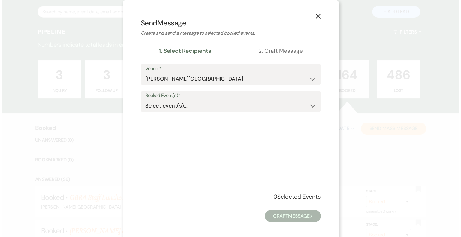
scroll to position [120, 0]
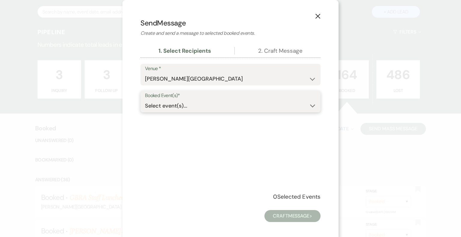
click at [310, 107] on use "button" at bounding box center [312, 105] width 5 height 3
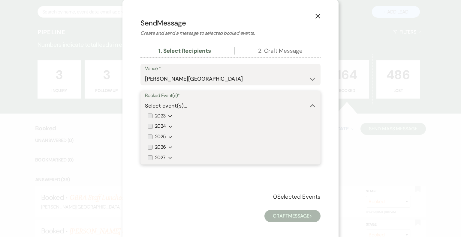
click at [148, 146] on input "2026" at bounding box center [150, 147] width 5 height 5
checkbox input "true"
click at [169, 137] on icon "Expand" at bounding box center [171, 137] width 4 height 5
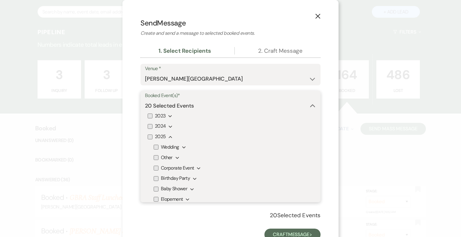
scroll to position [25, 0]
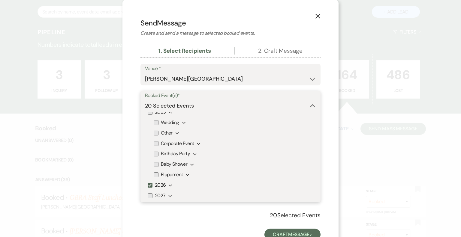
click at [154, 122] on input "Wedding" at bounding box center [156, 122] width 5 height 5
checkbox input "true"
click at [182, 122] on icon "Expand" at bounding box center [184, 123] width 4 height 5
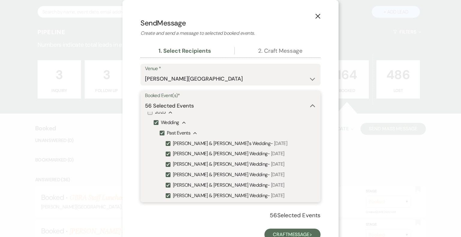
click at [160, 134] on input "Past Events" at bounding box center [162, 133] width 5 height 5
checkbox input "false"
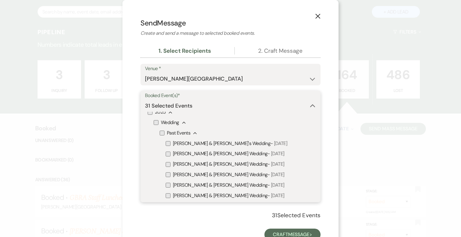
checkbox input "false"
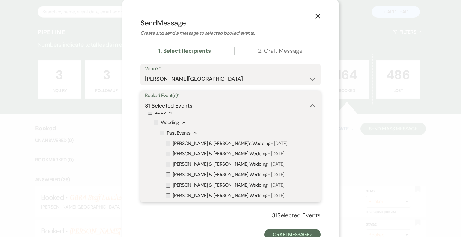
checkbox input "false"
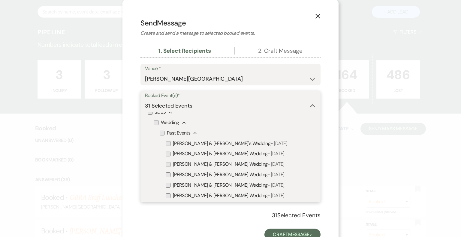
checkbox input "false"
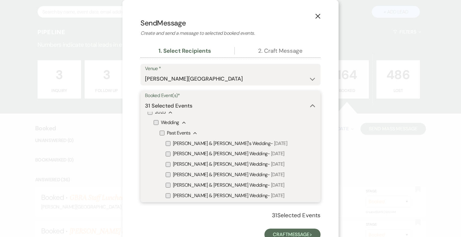
checkbox input "false"
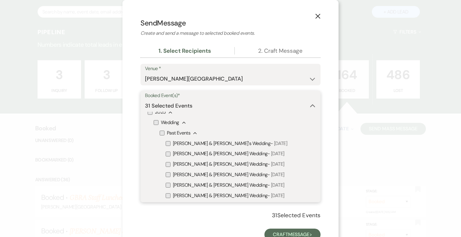
checkbox input "false"
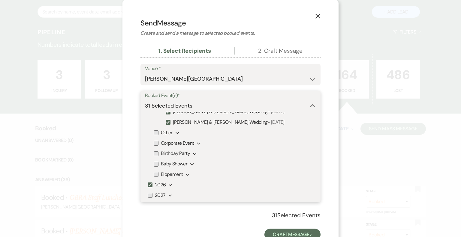
scroll to position [551, 0]
click at [169, 184] on icon "Expand" at bounding box center [171, 185] width 4 height 5
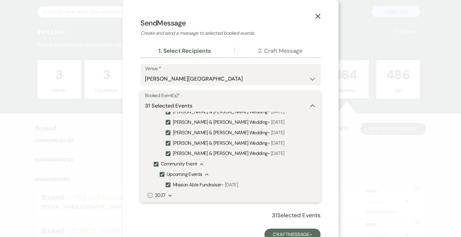
scroll to position [21, 0]
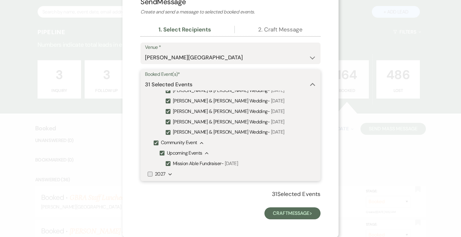
click at [154, 143] on input "Community Event" at bounding box center [156, 143] width 5 height 5
checkbox input "false"
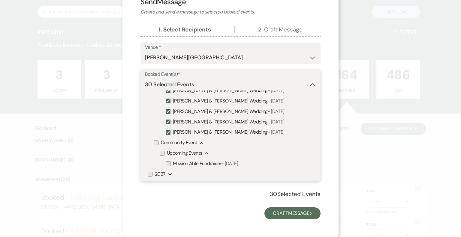
click at [168, 174] on icon "Expand" at bounding box center [170, 174] width 4 height 5
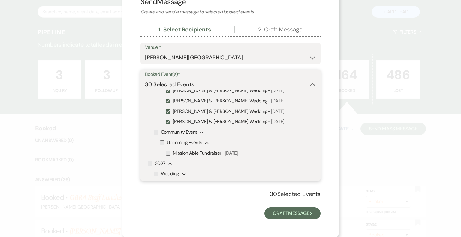
scroll to position [873, 0]
click at [154, 175] on input "Wedding" at bounding box center [156, 174] width 5 height 5
checkbox input "true"
click at [182, 174] on icon "Expand" at bounding box center [184, 174] width 4 height 5
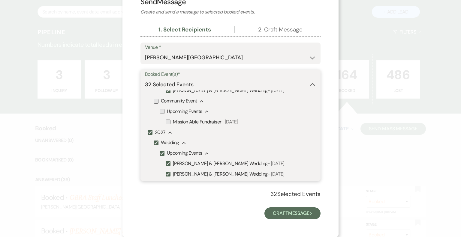
scroll to position [913, 0]
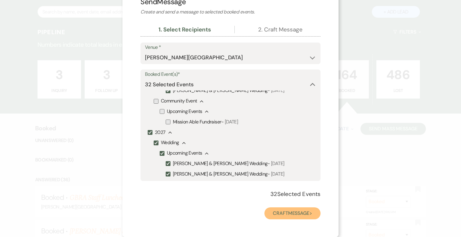
click at [271, 211] on button "Craft Message >" at bounding box center [292, 214] width 56 height 12
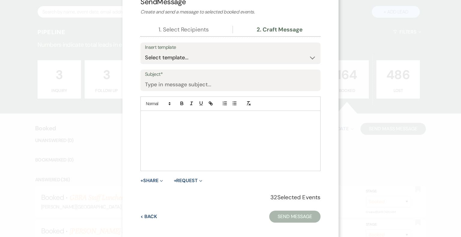
scroll to position [0, 0]
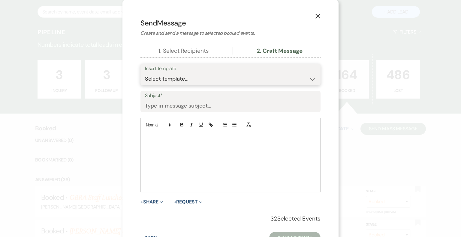
click at [188, 79] on select "Select template... Weven Planning Portal Introduction (Booked Events) Initial I…" at bounding box center [230, 79] width 171 height 12
select select "1864"
click at [145, 73] on select "Select template... Weven Planning Portal Introduction (Booked Events) Initial I…" at bounding box center [230, 79] width 171 height 12
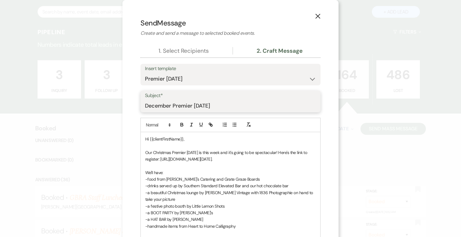
drag, startPoint x: 249, startPoint y: 105, endPoint x: 144, endPoint y: 113, distance: 105.3
click at [140, 111] on div "Subject* December Premier [DATE]" at bounding box center [230, 102] width 180 height 22
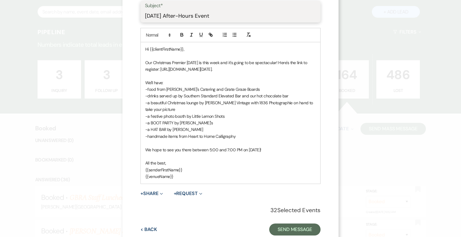
scroll to position [60, 0]
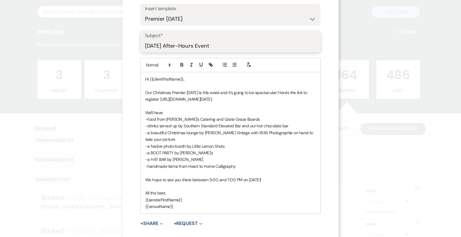
type input "[DATE] After-Hours Event"
drag, startPoint x: 207, startPoint y: 92, endPoint x: 151, endPoint y: 90, distance: 56.1
click at [151, 90] on p "Our Christmas Premier [DATE] is this week and it's going to be spectacular! Her…" at bounding box center [230, 96] width 170 height 14
click at [145, 46] on input "[DATE] After-Hours Event" at bounding box center [230, 46] width 171 height 12
type input "You're Invited - [DATE] After-Hours Event"
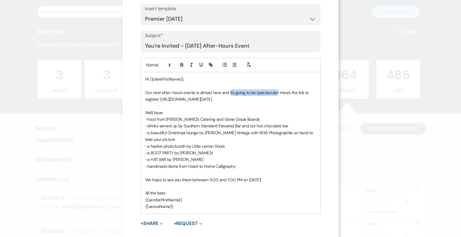
drag, startPoint x: 275, startPoint y: 92, endPoint x: 227, endPoint y: 91, distance: 47.4
click at [227, 91] on p "Our next after-hours events is almost here and it's going to be spectacular! He…" at bounding box center [230, 96] width 170 height 14
drag, startPoint x: 273, startPoint y: 92, endPoint x: 279, endPoint y: 99, distance: 9.2
click at [279, 99] on p "Our next after-hours events is almost here and you won't want to miss it! Here'…" at bounding box center [230, 96] width 170 height 14
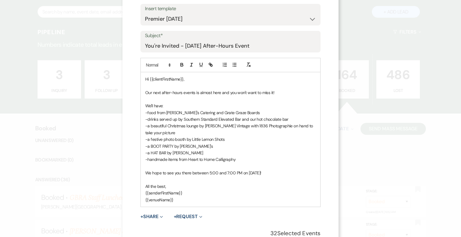
click at [145, 173] on p "We hope to see you there between 5:00 and 7:00 PM on [DATE]!" at bounding box center [230, 173] width 170 height 7
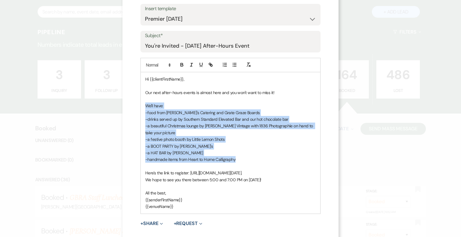
drag, startPoint x: 239, startPoint y: 160, endPoint x: 140, endPoint y: 105, distance: 113.4
click at [141, 105] on div "Hi {{clientFirstName}}, Our next after-hours events is almost here and you won'…" at bounding box center [230, 143] width 179 height 142
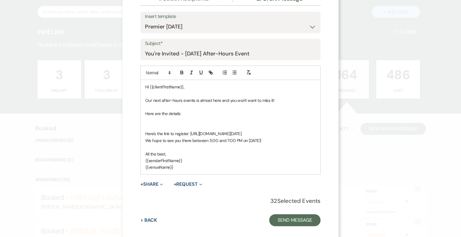
scroll to position [59, 0]
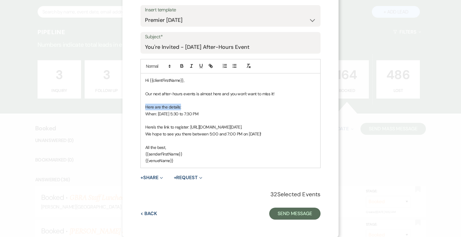
drag, startPoint x: 179, startPoint y: 107, endPoint x: 144, endPoint y: 103, distance: 35.3
click at [145, 104] on p "Here are the details:" at bounding box center [230, 107] width 170 height 7
drag, startPoint x: 155, startPoint y: 114, endPoint x: 137, endPoint y: 102, distance: 21.1
click at [137, 102] on div "X Send Message Create and send a message to selected booked events. 1. Select R…" at bounding box center [230, 89] width 216 height 297
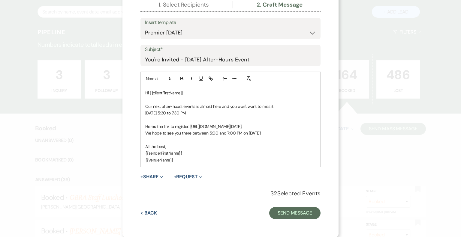
scroll to position [46, 0]
click at [257, 113] on p "Our next after-hours events is almost here and you won't want to miss it! You a…" at bounding box center [230, 111] width 170 height 14
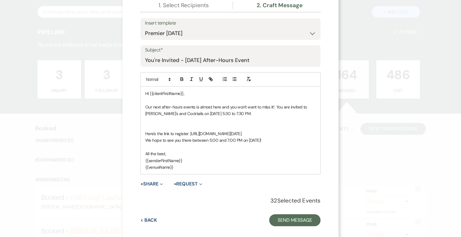
scroll to position [52, 0]
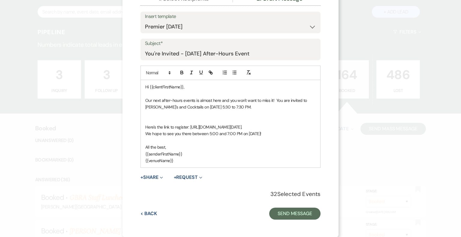
drag, startPoint x: 278, startPoint y: 133, endPoint x: 137, endPoint y: 136, distance: 141.1
click at [137, 136] on div "X Send Message Create and send a message to selected booked events. 1. Select R…" at bounding box center [230, 93] width 216 height 290
click at [221, 120] on p at bounding box center [230, 120] width 170 height 7
click at [153, 179] on button "+ Share Expand" at bounding box center [151, 177] width 23 height 5
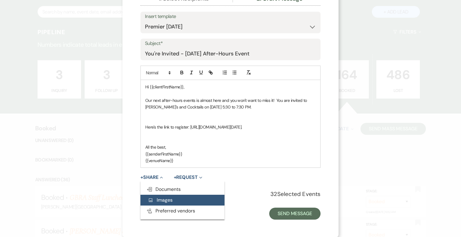
click at [159, 200] on span "Add Photo Images" at bounding box center [160, 200] width 25 height 6
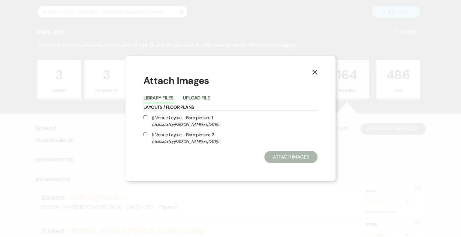
click at [202, 99] on button "Upload File" at bounding box center [196, 100] width 27 height 8
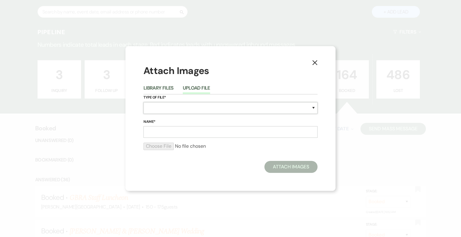
click at [199, 110] on select "Special Event Insurance Vendor Certificate of Insurance Contracts / Rental Agre…" at bounding box center [230, 108] width 174 height 12
select select "56"
click at [143, 102] on select "Special Event Insurance Vendor Certificate of Insurance Contracts / Rental Agre…" at bounding box center [230, 108] width 174 height 12
click at [176, 133] on input "Name*" at bounding box center [230, 132] width 174 height 12
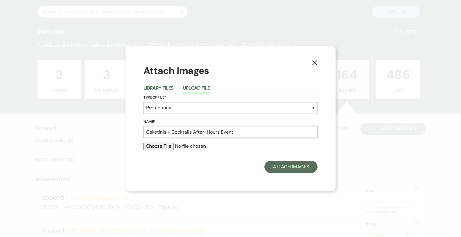
type input "Caketinis + Cocktails After-Hours Event"
click at [167, 148] on input "file" at bounding box center [230, 146] width 174 height 7
click at [158, 147] on input "file" at bounding box center [230, 146] width 174 height 7
type input "C:\fakepath\1.png"
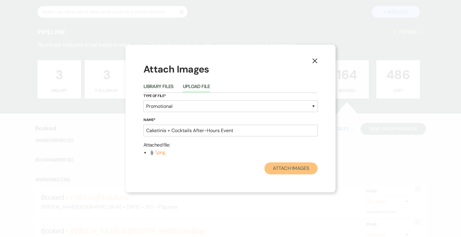
click at [299, 169] on button "Attach Images" at bounding box center [290, 169] width 53 height 12
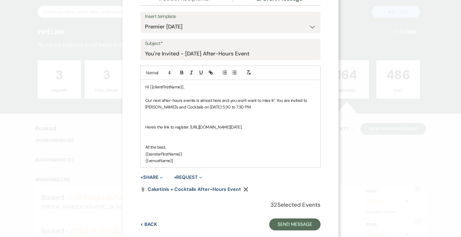
click at [149, 119] on p at bounding box center [230, 120] width 170 height 7
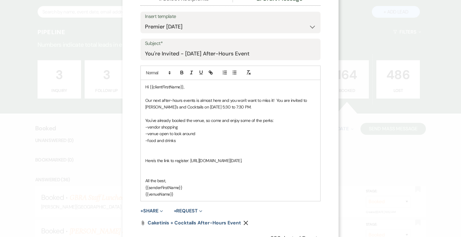
click at [192, 99] on p "Our next after-hours events is almost here and you won't want to miss it! You a…" at bounding box center [230, 104] width 170 height 14
click at [169, 145] on p at bounding box center [230, 147] width 170 height 7
drag, startPoint x: 182, startPoint y: 195, endPoint x: 140, endPoint y: 189, distance: 41.9
click at [141, 189] on div "Hi {{clientFirstName}}, Our next after-hours event is almost here and you won't…" at bounding box center [230, 141] width 179 height 122
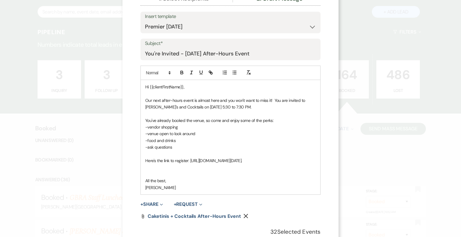
click at [179, 146] on p "-ask questions" at bounding box center [230, 147] width 170 height 7
click at [152, 147] on p "-ask questions" at bounding box center [230, 147] width 170 height 7
drag, startPoint x: 277, startPoint y: 161, endPoint x: 252, endPoint y: 140, distance: 32.6
click at [236, 162] on p "Here's the link to register: [URL][DOMAIN_NAME][DATE]." at bounding box center [230, 161] width 170 height 7
drag, startPoint x: 282, startPoint y: 160, endPoint x: 188, endPoint y: 161, distance: 93.9
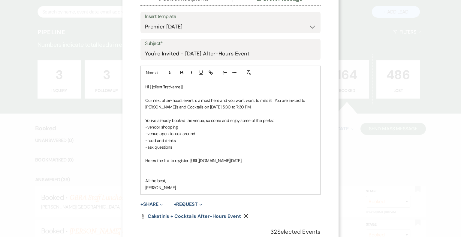
click at [188, 161] on p "Here's the link to register: [URL][DOMAIN_NAME][DATE]." at bounding box center [230, 161] width 170 height 7
drag, startPoint x: 143, startPoint y: 160, endPoint x: 239, endPoint y: 155, distance: 95.9
click at [145, 160] on p "Here's the link to register: [URL][DOMAIN_NAME]" at bounding box center [230, 161] width 170 height 7
click at [183, 124] on p "-vendor shopping" at bounding box center [230, 127] width 170 height 7
click at [175, 146] on p "-ask questions" at bounding box center [230, 147] width 170 height 7
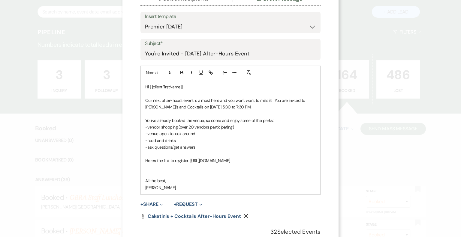
click at [296, 163] on p "Here's the link to register: [URL][DOMAIN_NAME]" at bounding box center [230, 161] width 170 height 7
click at [161, 178] on p at bounding box center [230, 174] width 170 height 7
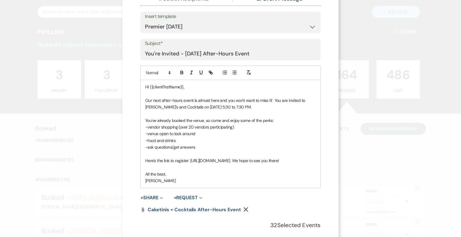
click at [196, 148] on p "-ask questions/get answers" at bounding box center [230, 147] width 170 height 7
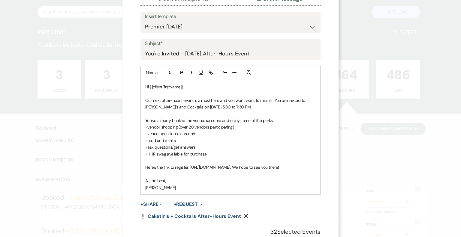
click at [213, 184] on p "All the best," at bounding box center [230, 181] width 170 height 7
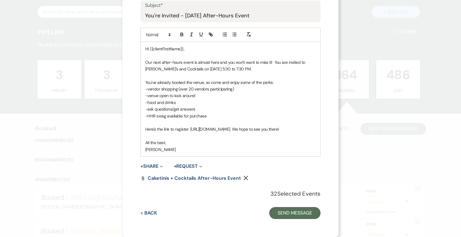
scroll to position [97, 0]
click at [285, 214] on button "Send Message" at bounding box center [294, 213] width 51 height 12
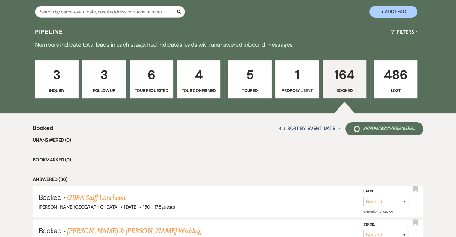
scroll to position [180, 0]
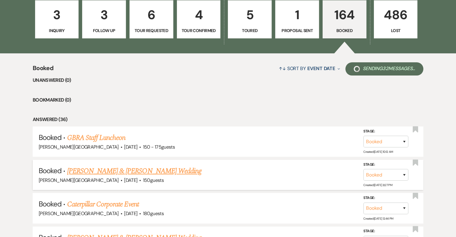
click at [163, 168] on link "[PERSON_NAME] & [PERSON_NAME] Wedding" at bounding box center [134, 171] width 134 height 11
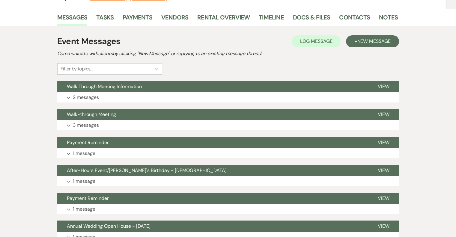
scroll to position [60, 0]
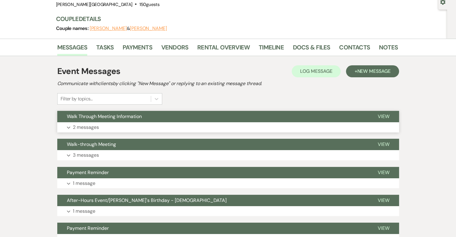
click at [84, 129] on p "2 messages" at bounding box center [86, 128] width 26 height 8
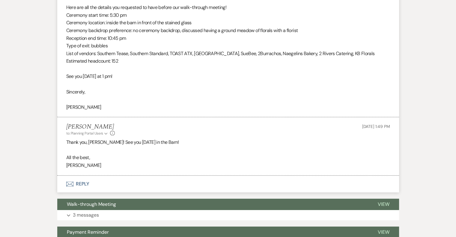
scroll to position [0, 0]
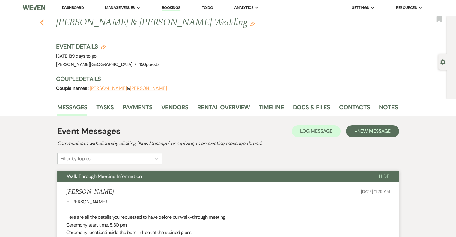
click at [44, 22] on use "button" at bounding box center [42, 23] width 4 height 7
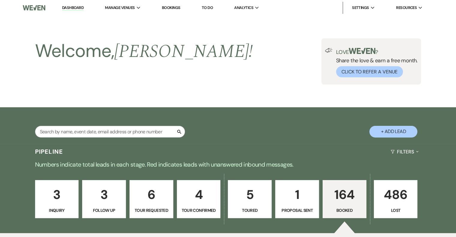
scroll to position [180, 0]
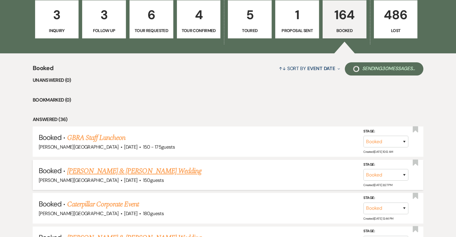
click at [158, 171] on link "[PERSON_NAME] & [PERSON_NAME] Wedding" at bounding box center [134, 171] width 134 height 11
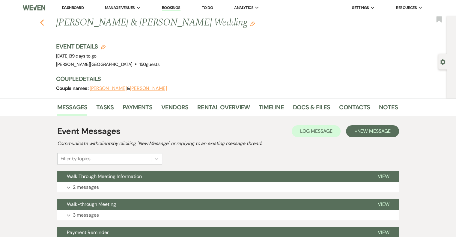
click at [44, 20] on icon "Previous" at bounding box center [42, 22] width 5 height 7
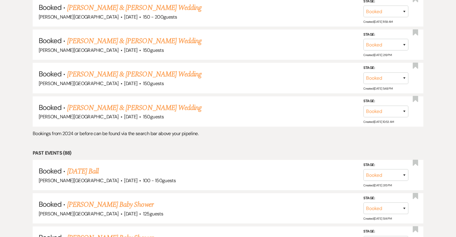
scroll to position [1350, 0]
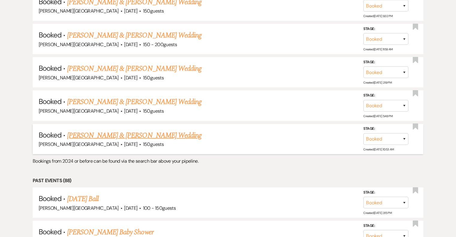
click at [184, 130] on link "[PERSON_NAME] & [PERSON_NAME] Wedding" at bounding box center [134, 135] width 134 height 11
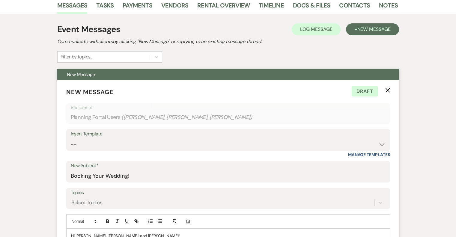
scroll to position [300, 0]
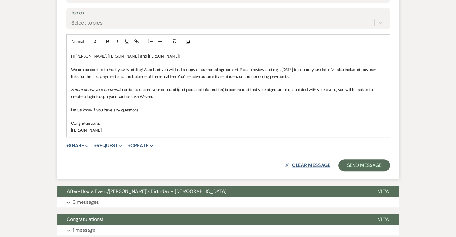
click at [323, 167] on button "X Clear message" at bounding box center [308, 165] width 46 height 5
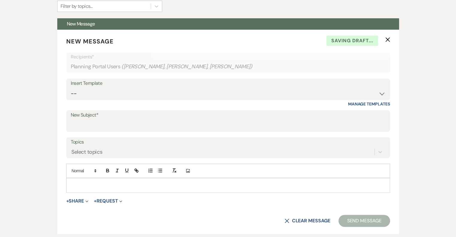
scroll to position [150, 0]
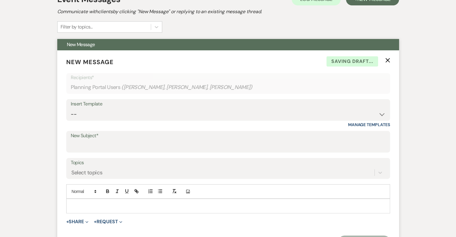
click at [388, 62] on icon "X" at bounding box center [388, 60] width 5 height 5
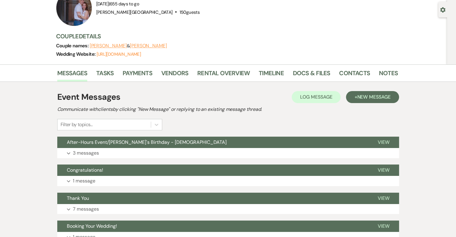
scroll to position [0, 0]
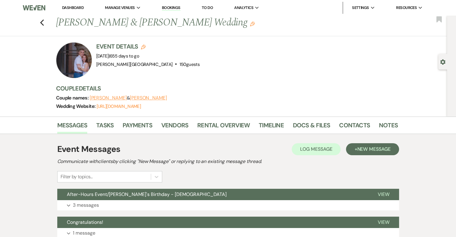
click at [75, 9] on link "Dashboard" at bounding box center [73, 7] width 22 height 5
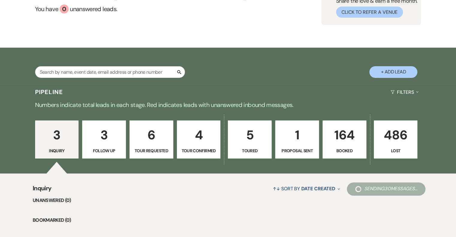
scroll to position [90, 0]
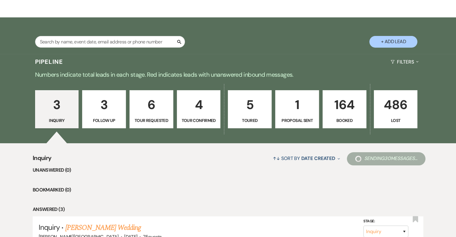
click at [352, 122] on p "Booked" at bounding box center [345, 120] width 36 height 7
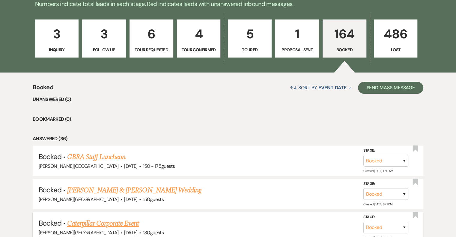
scroll to position [210, 0]
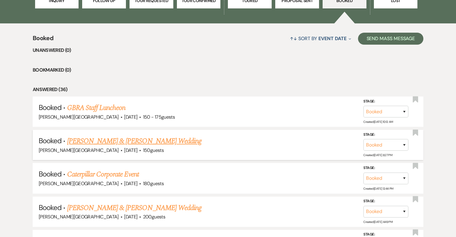
click at [107, 140] on link "[PERSON_NAME] & [PERSON_NAME] Wedding" at bounding box center [134, 141] width 134 height 11
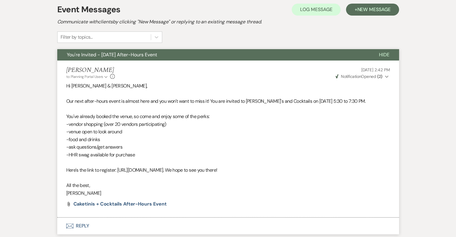
scroll to position [150, 0]
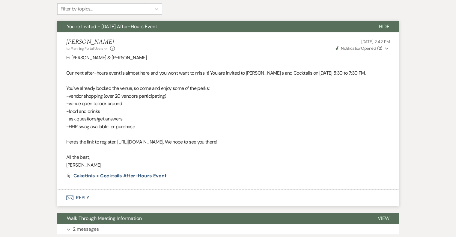
click at [387, 49] on use "button" at bounding box center [386, 49] width 3 height 2
click at [390, 131] on p at bounding box center [228, 135] width 324 height 8
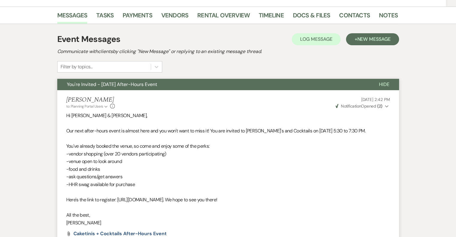
scroll to position [0, 0]
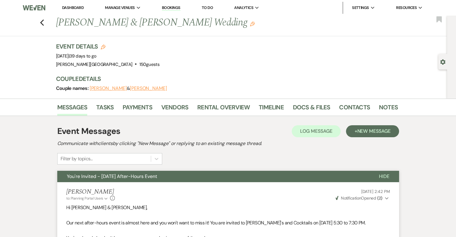
click at [385, 178] on span "Hide" at bounding box center [384, 176] width 11 height 6
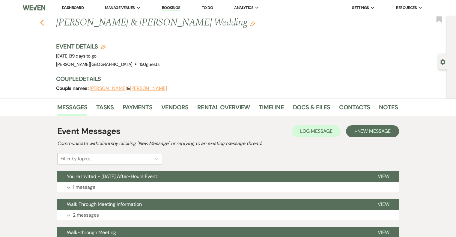
click at [44, 22] on use "button" at bounding box center [42, 23] width 4 height 7
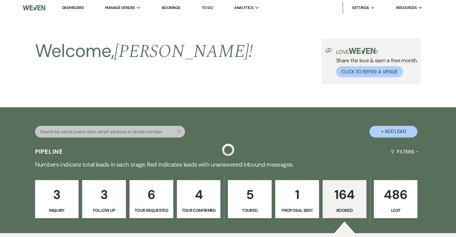
scroll to position [210, 0]
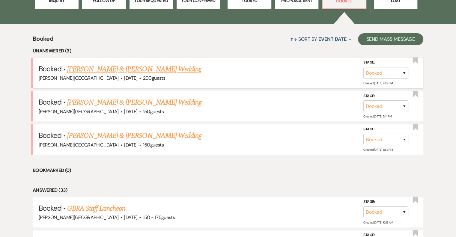
click at [156, 70] on link "[PERSON_NAME] & [PERSON_NAME] Wedding" at bounding box center [134, 69] width 134 height 11
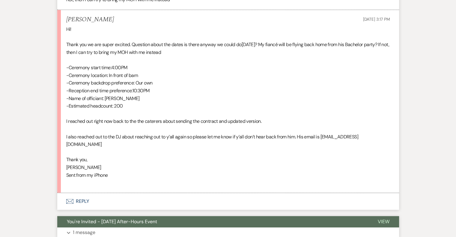
scroll to position [510, 0]
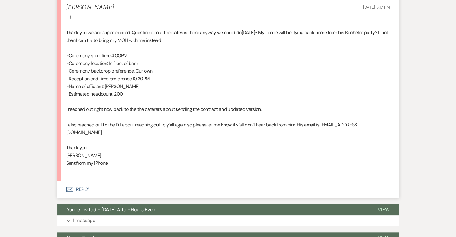
click at [77, 181] on button "Envelope Reply" at bounding box center [228, 189] width 342 height 17
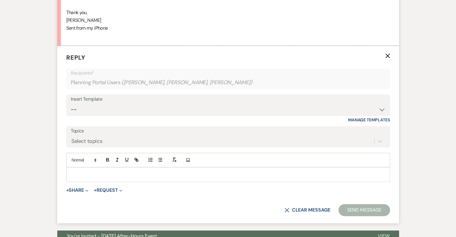
scroll to position [646, 0]
click at [98, 171] on p at bounding box center [228, 174] width 314 height 7
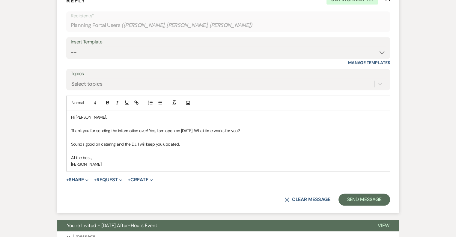
scroll to position [706, 0]
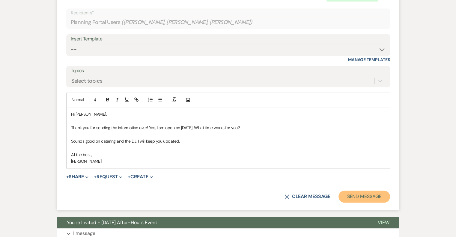
click at [363, 191] on button "Send Message" at bounding box center [364, 197] width 51 height 12
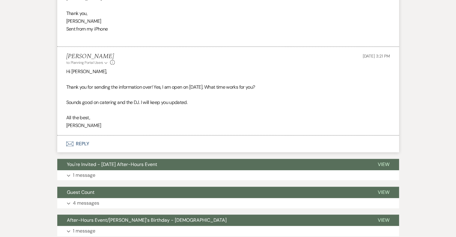
scroll to position [657, 0]
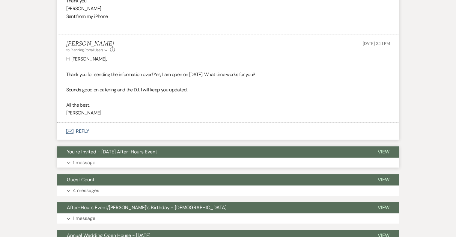
click at [77, 159] on p "1 message" at bounding box center [84, 163] width 23 height 8
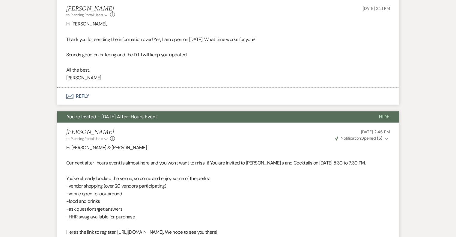
scroll to position [687, 0]
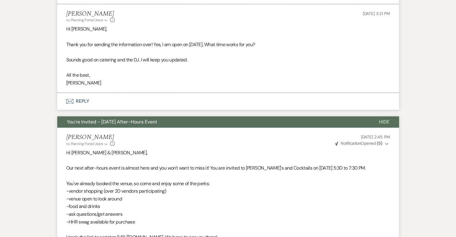
click at [387, 142] on icon "Expand" at bounding box center [387, 144] width 4 height 4
click at [387, 143] on use "button" at bounding box center [386, 144] width 3 height 2
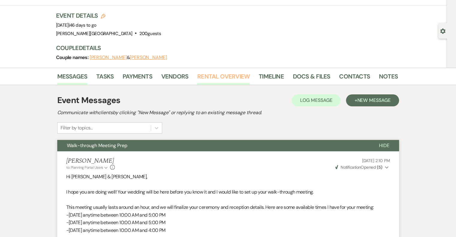
scroll to position [0, 0]
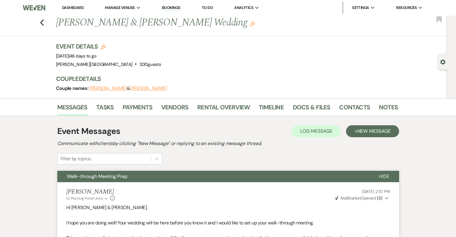
click at [69, 7] on link "Dashboard" at bounding box center [73, 7] width 22 height 5
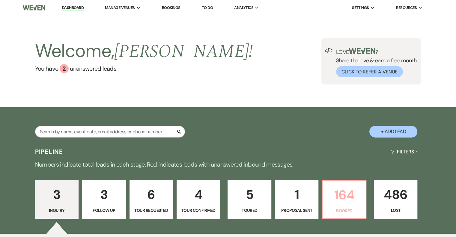
click at [335, 211] on p "Booked" at bounding box center [344, 211] width 36 height 7
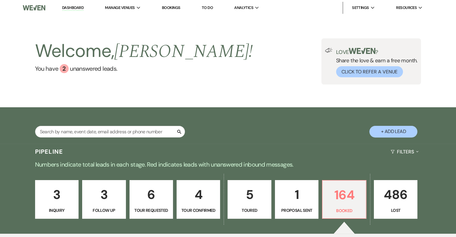
scroll to position [150, 0]
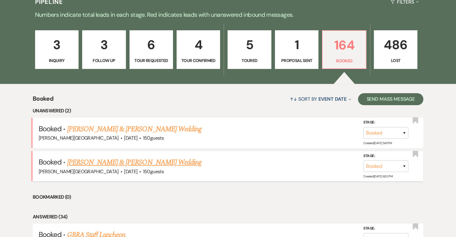
click at [152, 161] on link "[PERSON_NAME] & [PERSON_NAME] Wedding" at bounding box center [134, 162] width 134 height 11
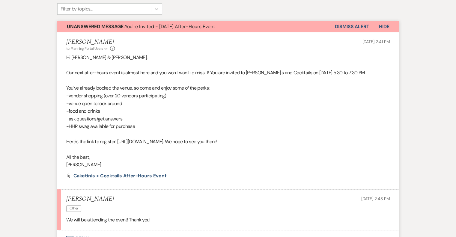
scroll to position [180, 0]
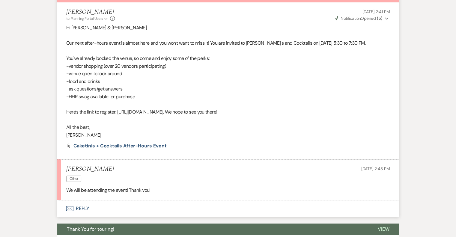
click at [85, 208] on button "Envelope Reply" at bounding box center [228, 208] width 342 height 17
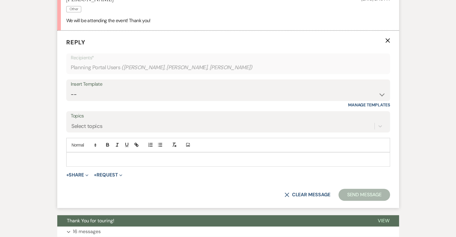
scroll to position [350, 0]
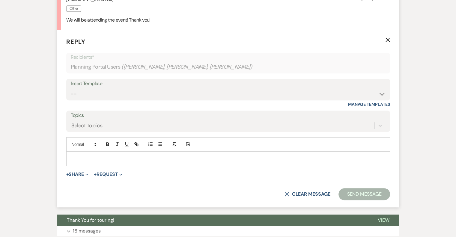
click at [99, 158] on p at bounding box center [228, 159] width 314 height 7
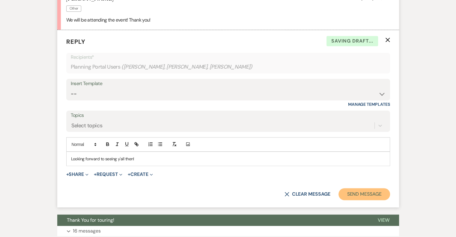
click at [372, 192] on button "Send Message" at bounding box center [364, 194] width 51 height 12
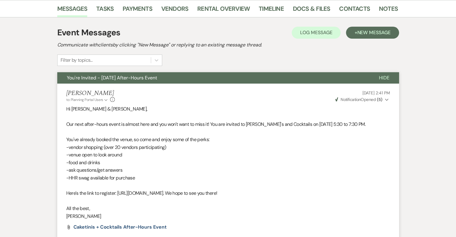
scroll to position [0, 0]
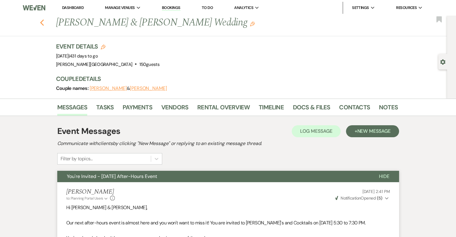
click at [44, 23] on icon "Previous" at bounding box center [42, 22] width 5 height 7
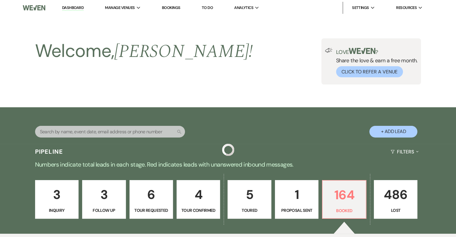
scroll to position [150, 0]
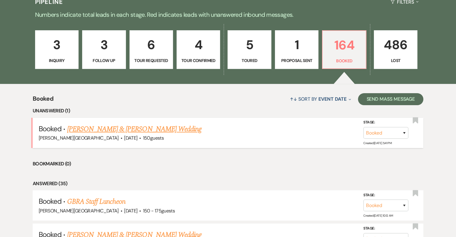
click at [152, 129] on link "[PERSON_NAME] & [PERSON_NAME] Wedding" at bounding box center [134, 129] width 134 height 11
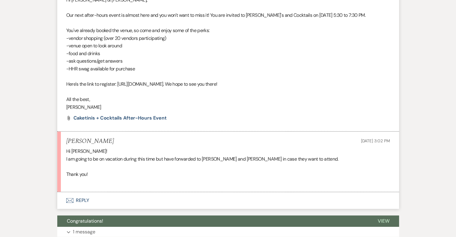
scroll to position [210, 0]
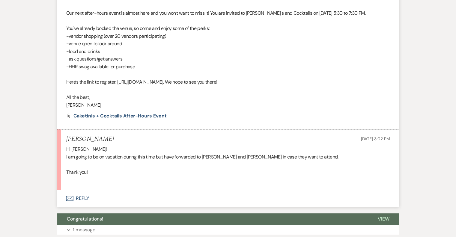
click at [78, 200] on button "Envelope Reply" at bounding box center [228, 198] width 342 height 17
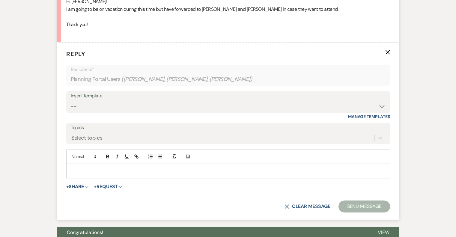
scroll to position [370, 0]
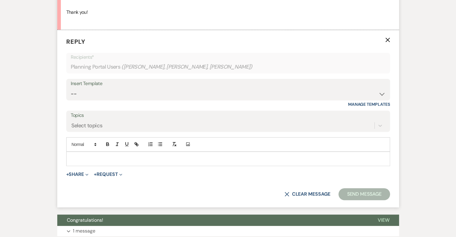
click at [100, 162] on p at bounding box center [228, 159] width 314 height 7
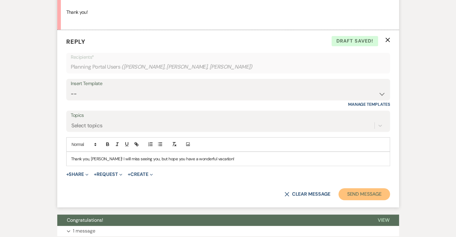
click at [372, 192] on button "Send Message" at bounding box center [364, 194] width 51 height 12
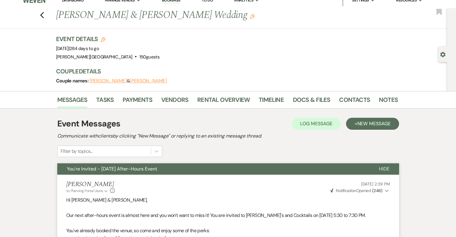
scroll to position [0, 0]
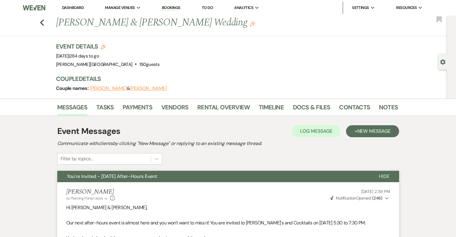
drag, startPoint x: 69, startPoint y: 8, endPoint x: 74, endPoint y: 8, distance: 5.7
click at [69, 8] on link "Dashboard" at bounding box center [73, 7] width 22 height 5
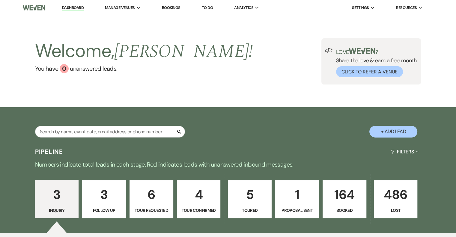
click at [342, 211] on p "Booked" at bounding box center [345, 210] width 36 height 7
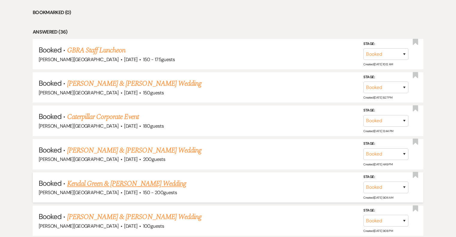
scroll to position [270, 0]
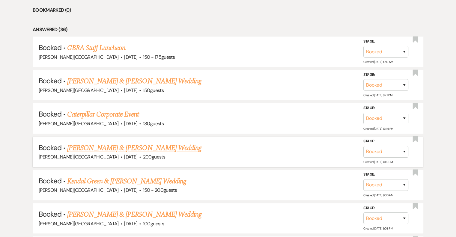
click at [142, 146] on link "[PERSON_NAME] & [PERSON_NAME] Wedding" at bounding box center [134, 148] width 134 height 11
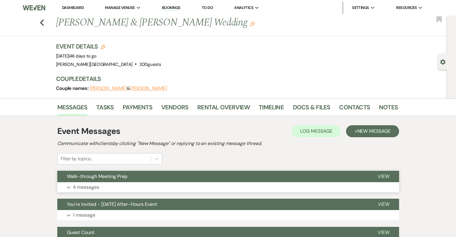
click at [90, 188] on p "4 messages" at bounding box center [86, 188] width 26 height 8
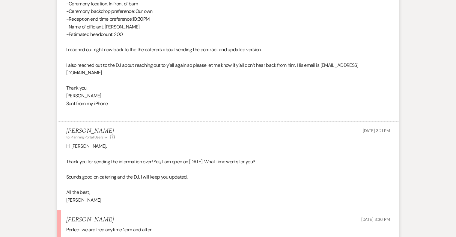
scroll to position [630, 0]
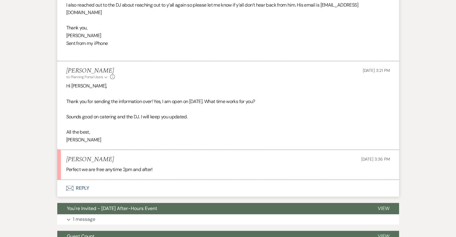
click at [86, 180] on button "Envelope Reply" at bounding box center [228, 188] width 342 height 17
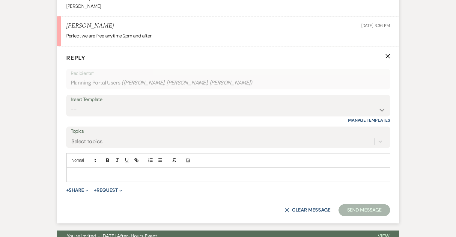
scroll to position [765, 0]
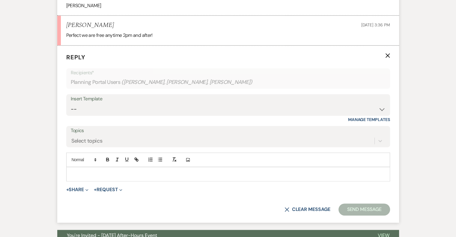
click at [99, 171] on p at bounding box center [228, 174] width 314 height 7
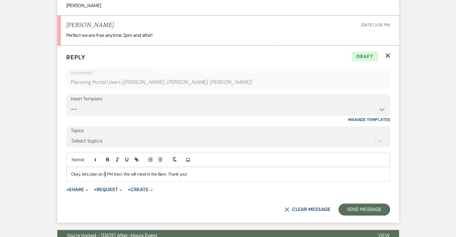
click at [104, 171] on p "Okay, let's plan on 3 PM then. We will meet in the Barn. Thank you!" at bounding box center [228, 174] width 314 height 7
click at [198, 171] on p "Okay, let's plan on 2 PM then. We will meet in the Barn. Thank you!" at bounding box center [228, 174] width 314 height 7
click at [351, 204] on button "Send Message" at bounding box center [364, 210] width 51 height 12
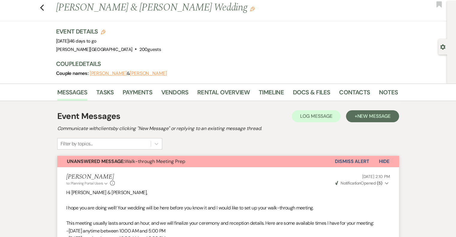
scroll to position [14, 0]
click at [356, 163] on button "Dismiss Alert" at bounding box center [352, 162] width 35 height 11
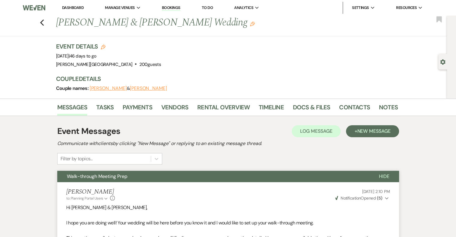
scroll to position [0, 0]
click at [44, 23] on icon "Previous" at bounding box center [42, 22] width 5 height 7
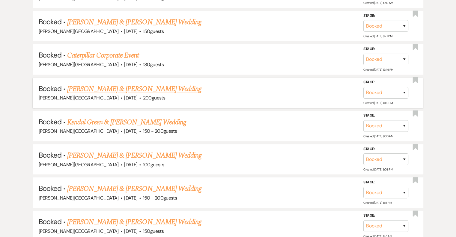
scroll to position [330, 0]
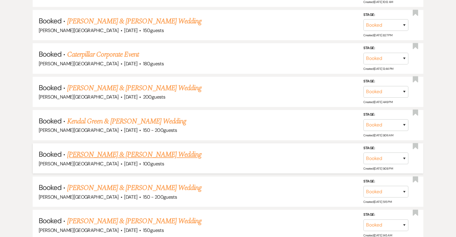
click at [173, 153] on link "[PERSON_NAME] & [PERSON_NAME] Wedding" at bounding box center [134, 154] width 134 height 11
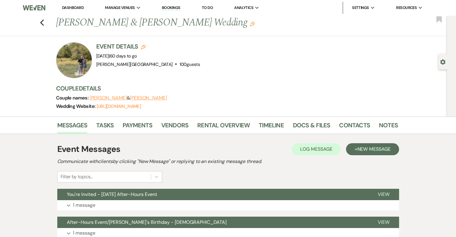
scroll to position [90, 0]
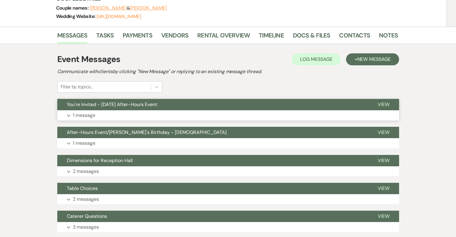
click at [82, 113] on p "1 message" at bounding box center [84, 116] width 23 height 8
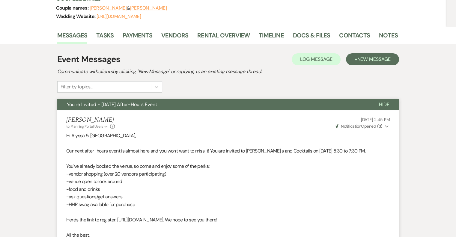
click at [385, 125] on button "Weven Check Notification Opened ( 3 ) Expand" at bounding box center [363, 126] width 56 height 6
click at [385, 125] on button "Weven Check Notification Opened ( 3 ) Collapse" at bounding box center [363, 126] width 56 height 6
click at [384, 105] on span "Hide" at bounding box center [384, 104] width 11 height 6
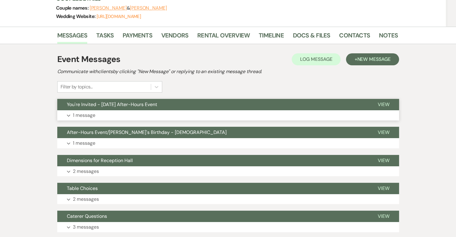
scroll to position [150, 0]
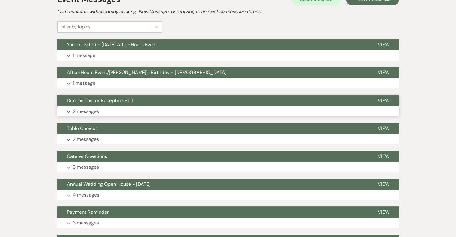
click at [93, 113] on p "2 messages" at bounding box center [86, 112] width 26 height 8
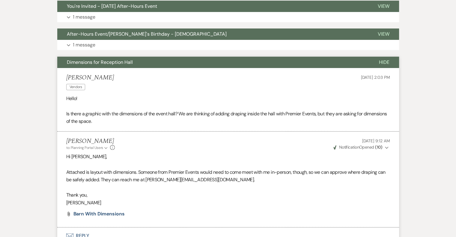
scroll to position [180, 0]
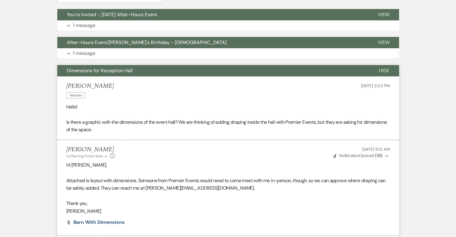
click at [384, 71] on span "Hide" at bounding box center [384, 71] width 11 height 6
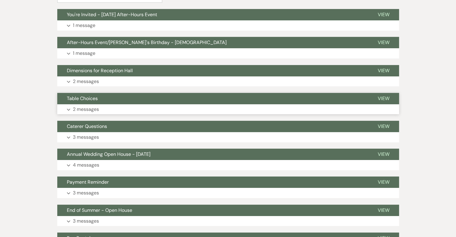
click at [94, 109] on p "2 messages" at bounding box center [86, 110] width 26 height 8
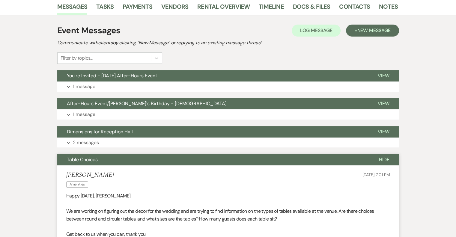
scroll to position [120, 0]
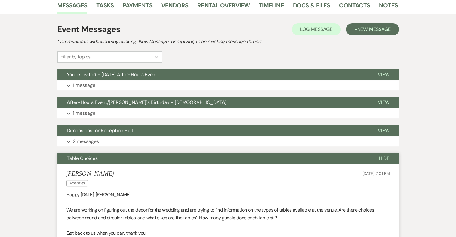
click at [387, 158] on span "Hide" at bounding box center [384, 158] width 11 height 6
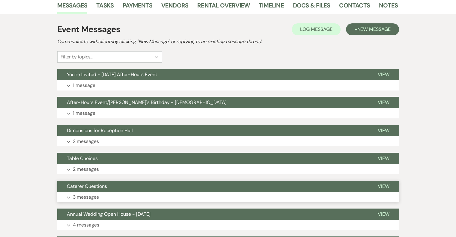
click at [92, 199] on p "3 messages" at bounding box center [86, 198] width 26 height 8
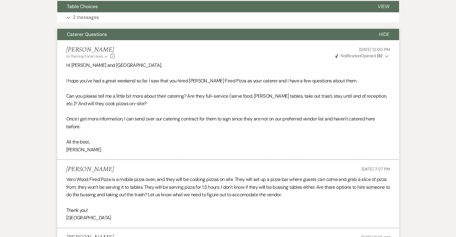
scroll to position [270, 0]
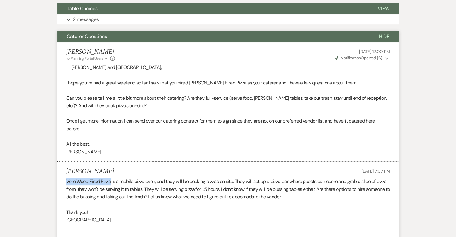
drag, startPoint x: 111, startPoint y: 181, endPoint x: 67, endPoint y: 183, distance: 44.5
click at [67, 183] on p "Vero Wood Fired Pizza is a mobile pizza oven, and they will be cooking pizzas o…" at bounding box center [228, 189] width 324 height 23
copy p "Vero Wood Fired Pizza"
click at [385, 34] on span "Hide" at bounding box center [384, 36] width 11 height 6
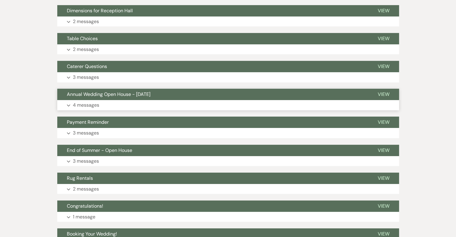
scroll to position [300, 0]
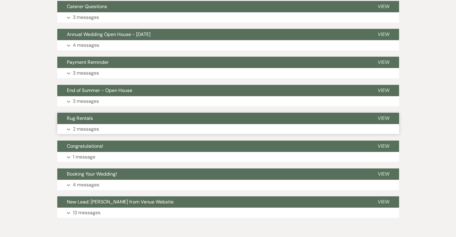
click at [86, 129] on p "2 messages" at bounding box center [86, 129] width 26 height 8
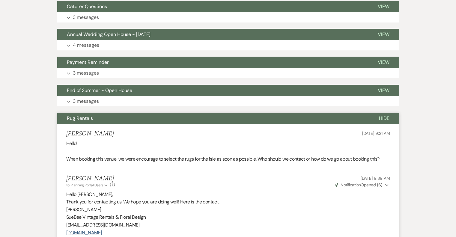
click at [387, 116] on span "Hide" at bounding box center [384, 118] width 11 height 6
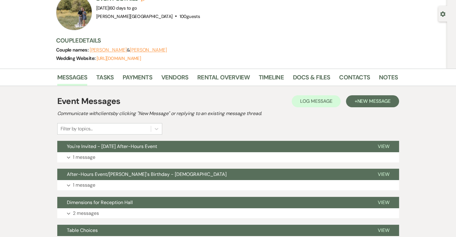
scroll to position [30, 0]
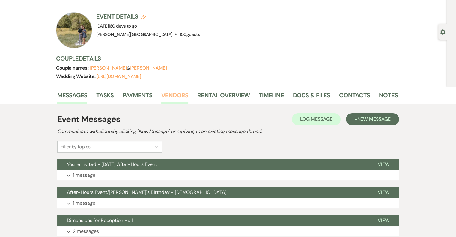
click at [171, 97] on link "Vendors" at bounding box center [174, 97] width 27 height 13
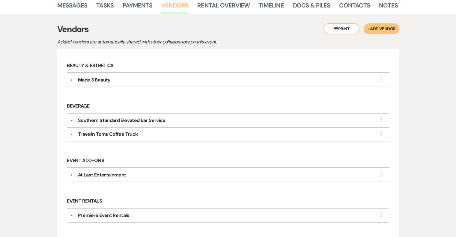
scroll to position [150, 0]
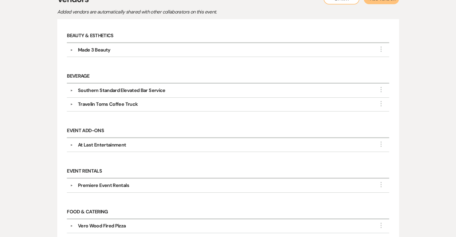
click at [87, 145] on div "At Last Entertainment" at bounding box center [102, 145] width 48 height 7
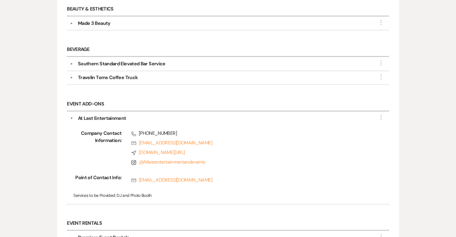
scroll to position [210, 0]
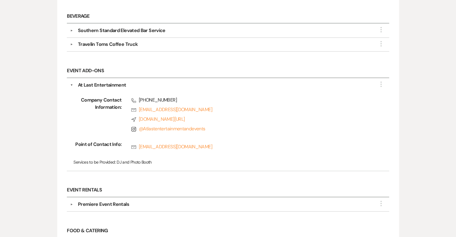
click at [71, 82] on button "▼" at bounding box center [71, 85] width 3 height 7
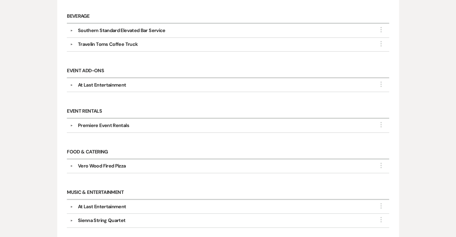
click at [73, 41] on div "▼ Travelin Toms Coffee Truck More" at bounding box center [228, 44] width 316 height 7
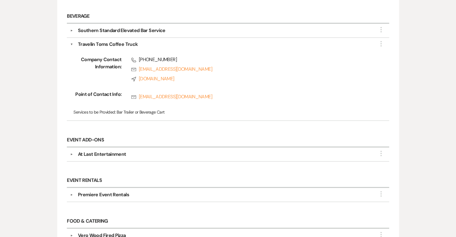
click at [73, 41] on button "▼" at bounding box center [71, 44] width 3 height 7
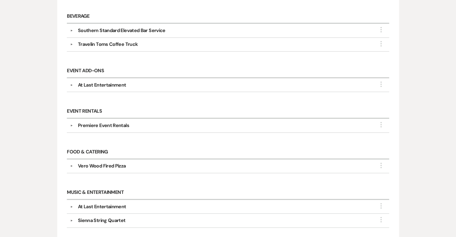
click at [72, 124] on button "▼" at bounding box center [71, 125] width 7 height 3
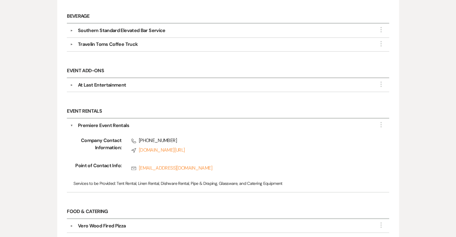
click at [71, 122] on button "▼" at bounding box center [71, 125] width 3 height 7
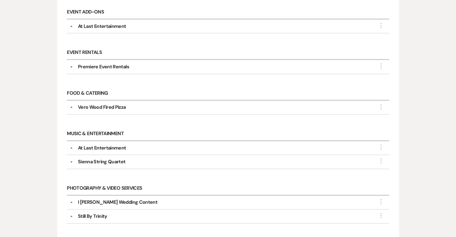
scroll to position [270, 0]
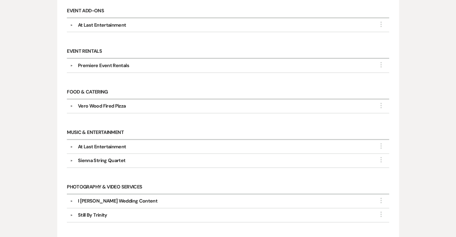
click at [85, 157] on div "Sienna String Quartet" at bounding box center [102, 160] width 48 height 7
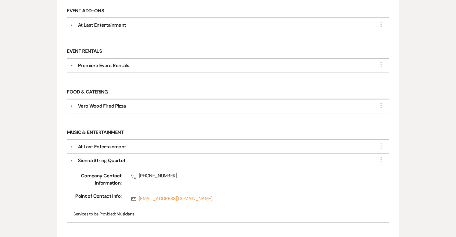
click at [73, 157] on div "Sienna String Quartet" at bounding box center [229, 160] width 313 height 7
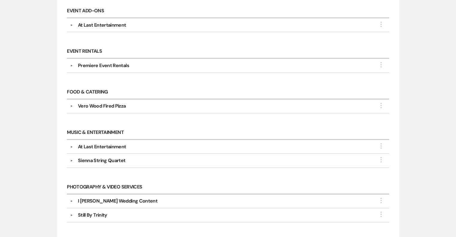
scroll to position [330, 0]
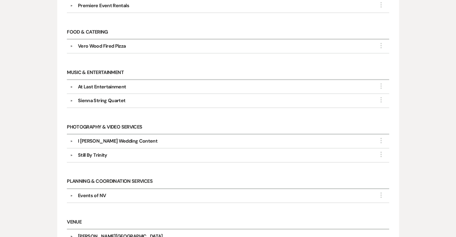
click at [72, 140] on button "▼" at bounding box center [71, 141] width 7 height 3
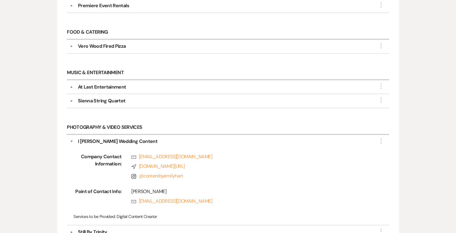
click at [72, 138] on button "▼" at bounding box center [71, 141] width 3 height 7
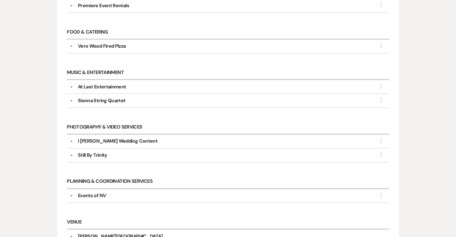
click at [72, 154] on button "▼" at bounding box center [71, 155] width 7 height 3
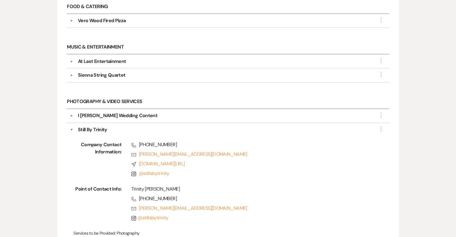
scroll to position [390, 0]
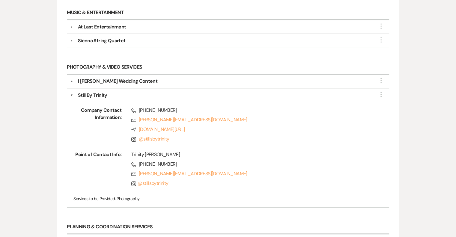
click at [72, 92] on button "▼" at bounding box center [71, 95] width 3 height 7
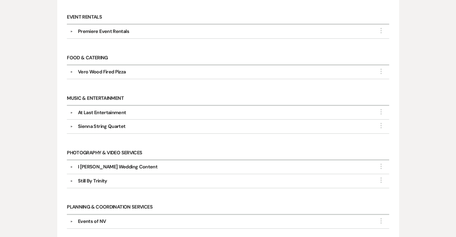
scroll to position [300, 0]
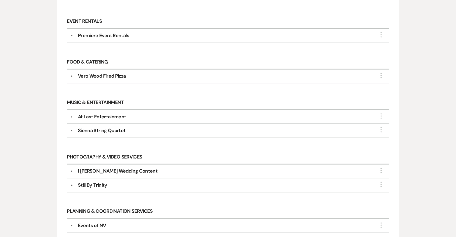
click at [71, 184] on button "▼" at bounding box center [71, 185] width 7 height 3
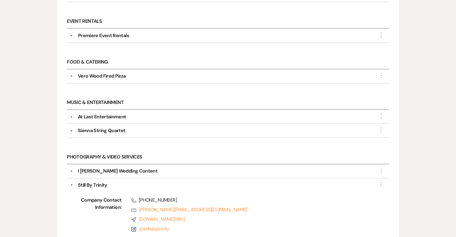
click at [71, 182] on button "▼" at bounding box center [71, 185] width 3 height 7
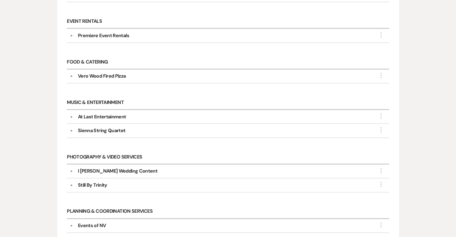
click at [71, 129] on button "▼" at bounding box center [71, 130] width 7 height 3
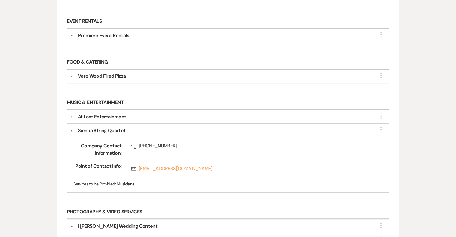
click at [71, 127] on button "▼" at bounding box center [71, 130] width 3 height 7
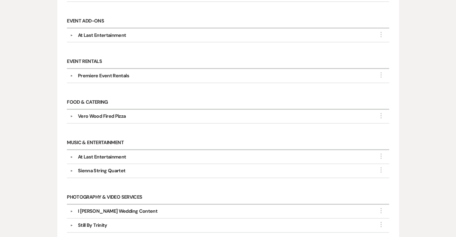
scroll to position [210, 0]
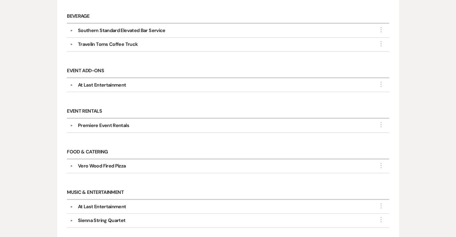
click at [72, 165] on button "▼" at bounding box center [71, 166] width 7 height 3
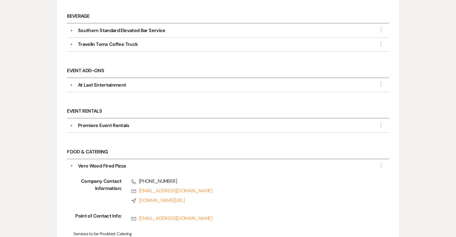
click at [72, 163] on button "▼" at bounding box center [71, 166] width 3 height 7
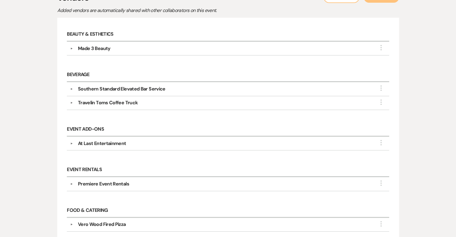
scroll to position [150, 0]
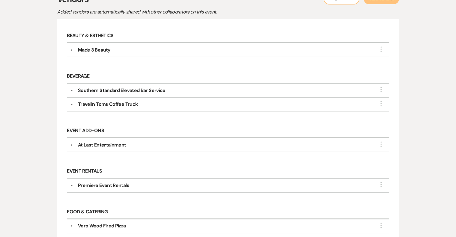
click at [72, 184] on button "▼" at bounding box center [71, 185] width 7 height 3
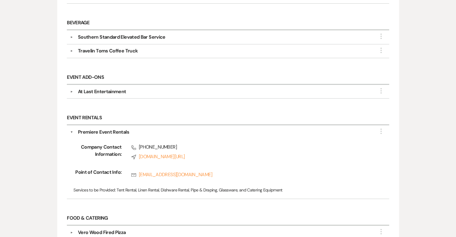
scroll to position [210, 0]
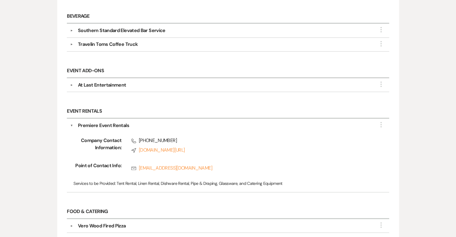
click at [71, 123] on button "▼" at bounding box center [71, 125] width 3 height 7
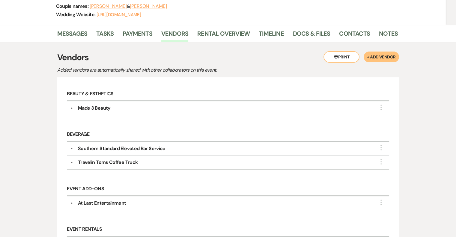
scroll to position [71, 0]
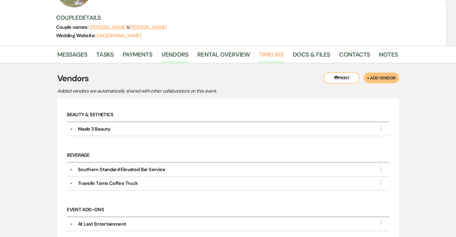
click at [273, 58] on link "Timeline" at bounding box center [271, 56] width 25 height 13
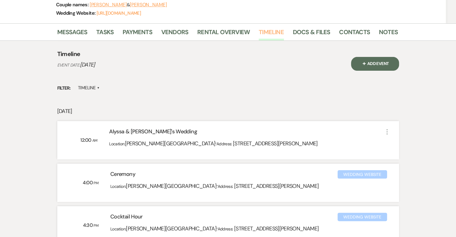
scroll to position [90, 0]
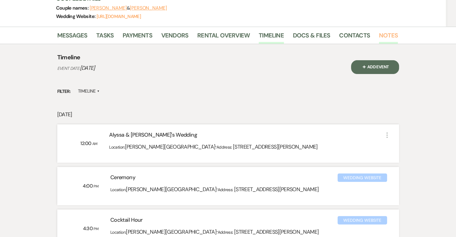
click at [382, 36] on link "Notes" at bounding box center [388, 37] width 19 height 13
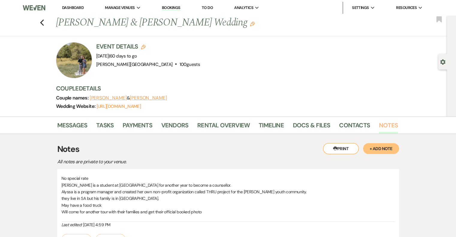
scroll to position [30, 0]
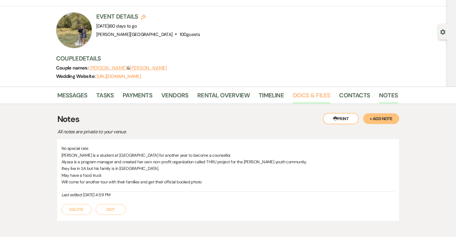
click at [304, 95] on link "Docs & Files" at bounding box center [311, 97] width 37 height 13
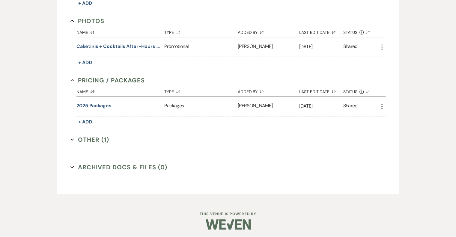
scroll to position [297, 0]
click at [95, 140] on button "Other (1) Expand" at bounding box center [90, 139] width 39 height 9
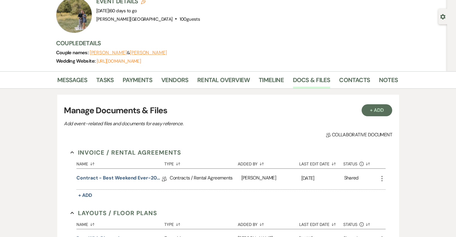
scroll to position [0, 0]
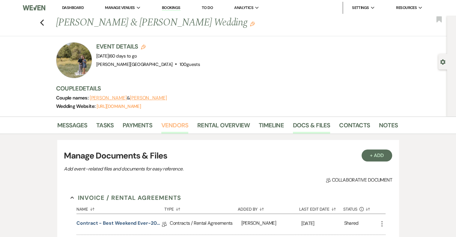
click at [176, 122] on link "Vendors" at bounding box center [174, 127] width 27 height 13
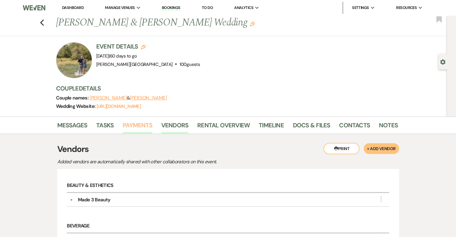
click at [144, 125] on link "Payments" at bounding box center [138, 127] width 30 height 13
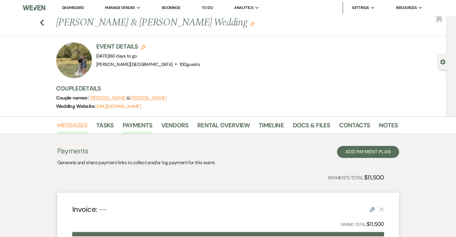
click at [76, 126] on link "Messages" at bounding box center [72, 127] width 30 height 13
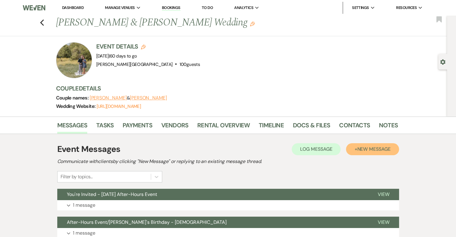
click at [365, 148] on span "New Message" at bounding box center [373, 149] width 33 height 6
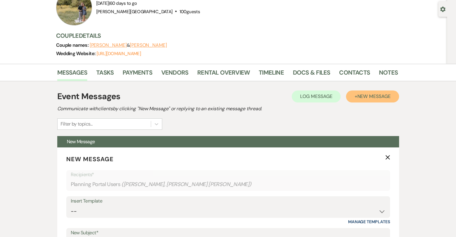
scroll to position [120, 0]
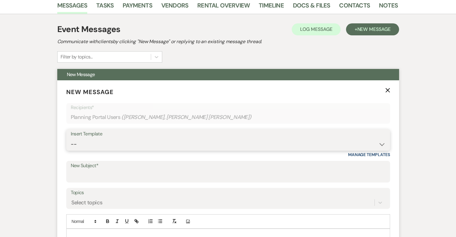
click at [118, 146] on select "-- Weven Planning Portal Introduction (Booked Events) Initial Inquiry Response …" at bounding box center [228, 145] width 315 height 12
select select "1367"
click at [71, 139] on select "-- Weven Planning Portal Introduction (Booked Events) Initial Inquiry Response …" at bounding box center [228, 145] width 315 height 12
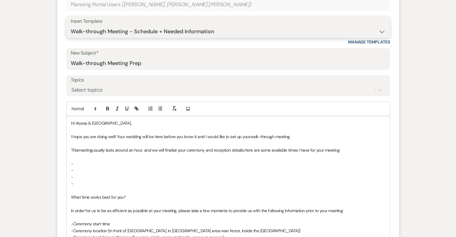
scroll to position [240, 0]
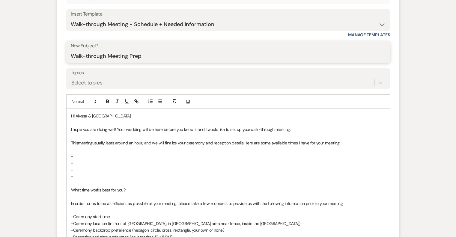
drag, startPoint x: 149, startPoint y: 57, endPoint x: 128, endPoint y: 55, distance: 20.8
click at [128, 55] on input "Walk-through Meeting Prep" at bounding box center [228, 56] width 315 height 12
type input "Walk-through Meeting"
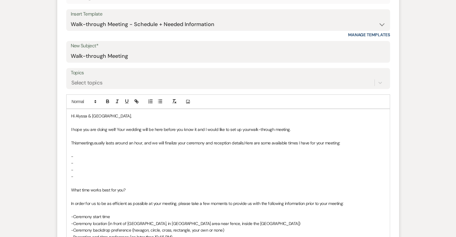
click at [134, 160] on p "-" at bounding box center [228, 163] width 314 height 7
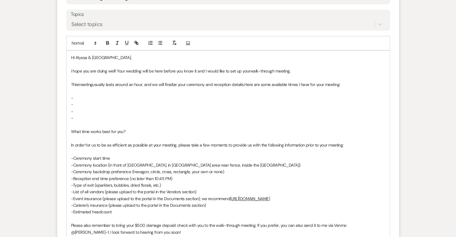
scroll to position [300, 0]
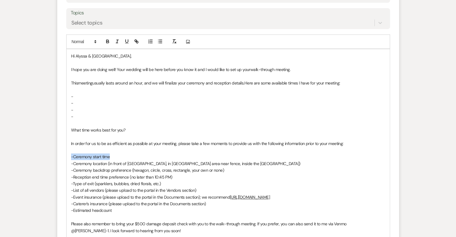
drag, startPoint x: 113, startPoint y: 156, endPoint x: 68, endPoint y: 156, distance: 45.0
click at [68, 156] on div "Hi [PERSON_NAME] & Camden, I hope you are doing well! Your wedding will be here…" at bounding box center [228, 153] width 323 height 209
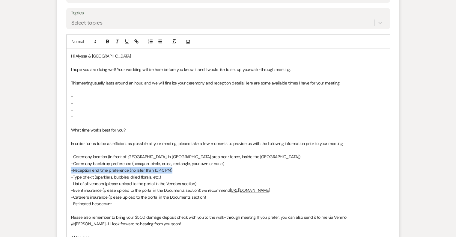
drag, startPoint x: 177, startPoint y: 170, endPoint x: 65, endPoint y: 173, distance: 112.6
click at [65, 173] on form "New Message X Saving draft... Recipients* Planning Portal Users ( [PERSON_NAME]…" at bounding box center [228, 96] width 342 height 393
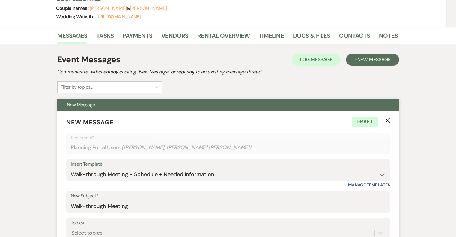
scroll to position [30, 0]
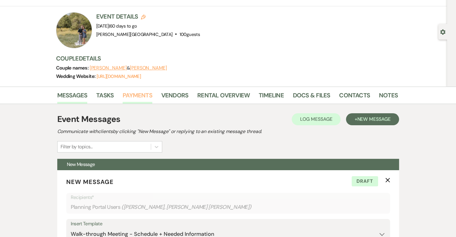
click at [142, 95] on link "Payments" at bounding box center [138, 97] width 30 height 13
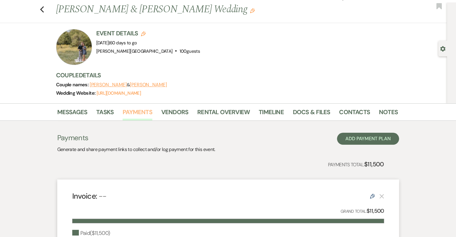
scroll to position [11, 0]
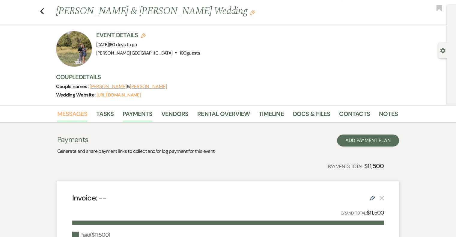
click at [73, 112] on link "Messages" at bounding box center [72, 115] width 30 height 13
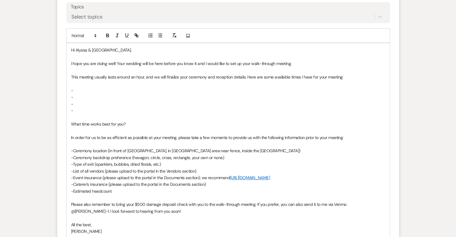
scroll to position [311, 0]
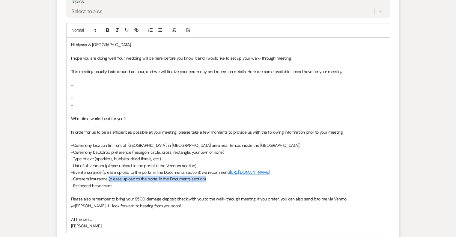
drag, startPoint x: 210, startPoint y: 179, endPoint x: 109, endPoint y: 180, distance: 100.8
click at [109, 180] on p "-Caterer's insurance (please upload to the portal in the Documents section)" at bounding box center [228, 179] width 314 height 7
click at [203, 179] on p "-[PERSON_NAME]'s insurance - please have them email it to me at [PERSON_NAME]@h…" at bounding box center [228, 179] width 314 height 7
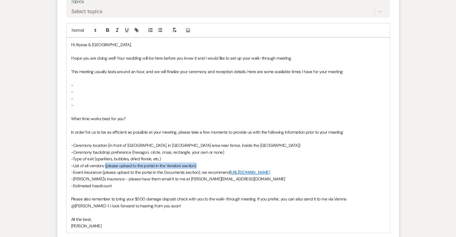
drag, startPoint x: 198, startPoint y: 165, endPoint x: 105, endPoint y: 168, distance: 93.4
click at [105, 168] on p "-List of all vendors (please upload to the portal in the Vendors section)" at bounding box center [228, 166] width 314 height 7
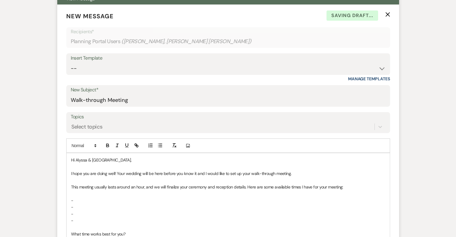
scroll to position [101, 0]
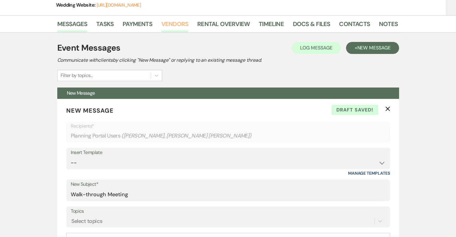
click at [180, 24] on link "Vendors" at bounding box center [174, 25] width 27 height 13
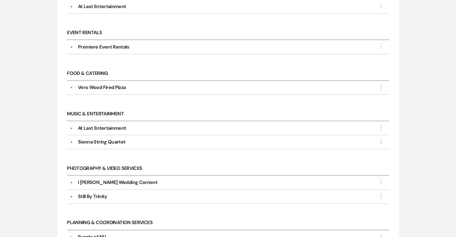
scroll to position [281, 0]
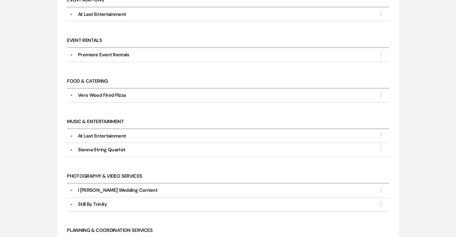
click at [72, 53] on button "▼" at bounding box center [71, 54] width 7 height 3
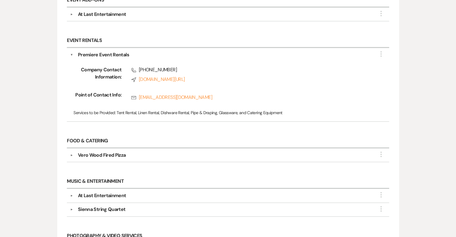
click at [72, 52] on button "▼" at bounding box center [71, 54] width 3 height 7
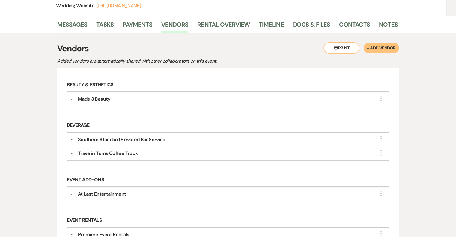
scroll to position [71, 0]
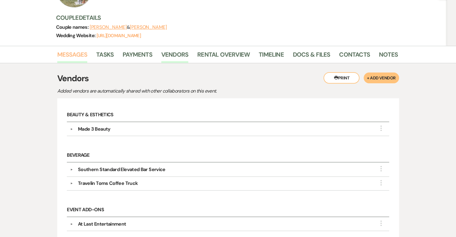
click at [69, 53] on link "Messages" at bounding box center [72, 56] width 30 height 13
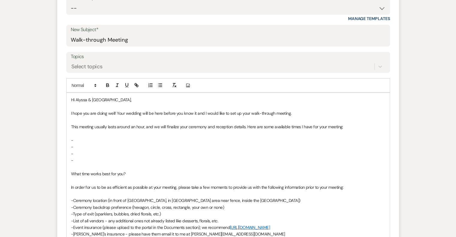
scroll to position [281, 0]
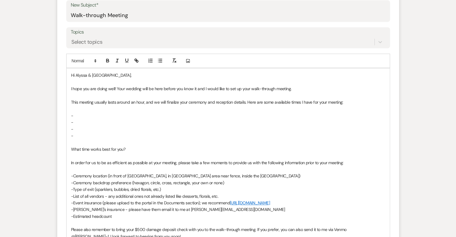
click at [211, 197] on p "-List of all vendors - any additional ones not already listed like desserts, fl…" at bounding box center [228, 196] width 314 height 7
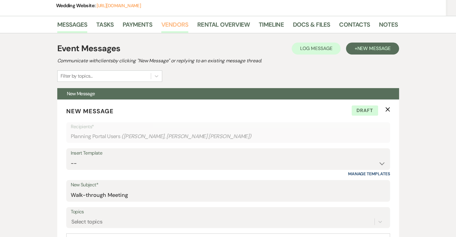
click at [173, 23] on link "Vendors" at bounding box center [174, 26] width 27 height 13
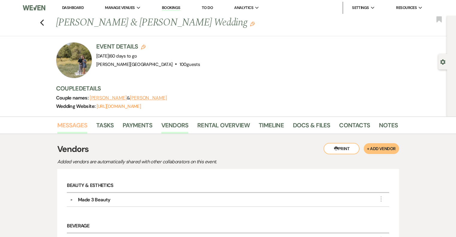
click at [74, 123] on link "Messages" at bounding box center [72, 127] width 30 height 13
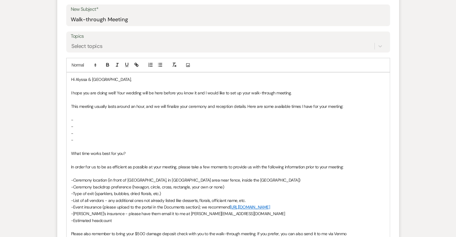
scroll to position [240, 0]
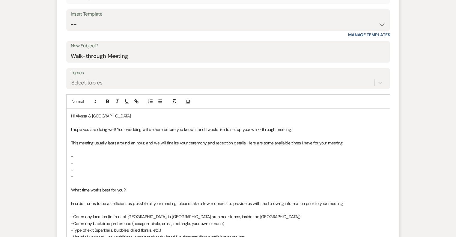
click at [89, 157] on p "-" at bounding box center [228, 156] width 314 height 7
click at [80, 150] on p at bounding box center [228, 149] width 314 height 7
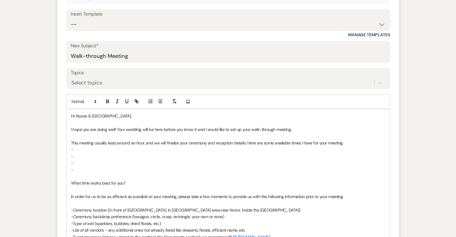
click at [80, 150] on p "-" at bounding box center [228, 149] width 314 height 7
click at [81, 155] on p "-" at bounding box center [228, 156] width 314 height 7
click at [80, 163] on p "-" at bounding box center [228, 163] width 314 height 7
drag, startPoint x: 139, startPoint y: 162, endPoint x: 94, endPoint y: 164, distance: 45.1
click at [94, 164] on p "-[DATE] anytime between" at bounding box center [228, 163] width 314 height 7
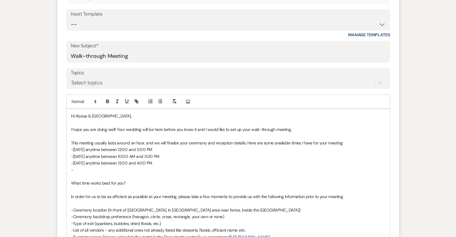
click at [97, 167] on p "-" at bounding box center [228, 170] width 314 height 7
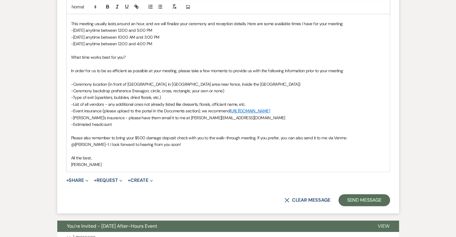
scroll to position [360, 0]
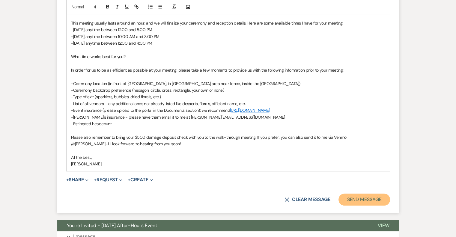
click at [354, 200] on button "Send Message" at bounding box center [364, 200] width 51 height 12
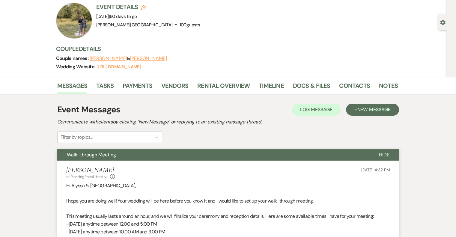
scroll to position [0, 0]
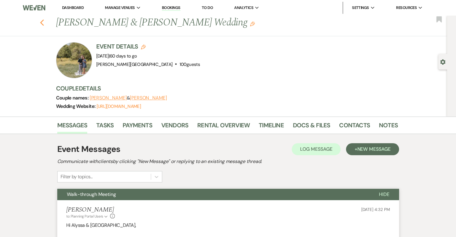
click at [44, 22] on use "button" at bounding box center [42, 23] width 4 height 7
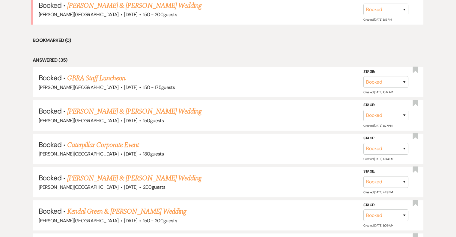
scroll to position [184, 0]
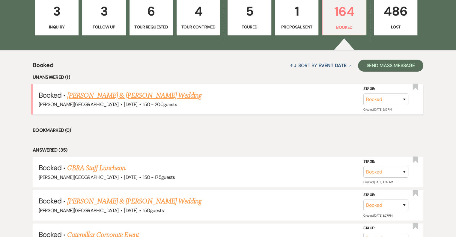
click at [172, 94] on link "[PERSON_NAME] & [PERSON_NAME] Wedding" at bounding box center [134, 95] width 134 height 11
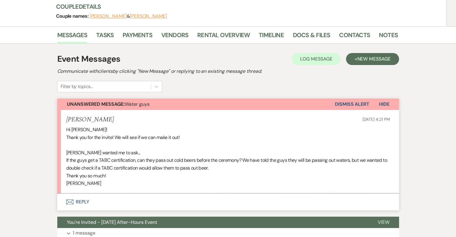
scroll to position [90, 0]
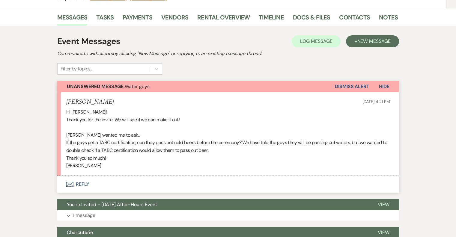
click at [82, 185] on button "Envelope Reply" at bounding box center [228, 184] width 342 height 17
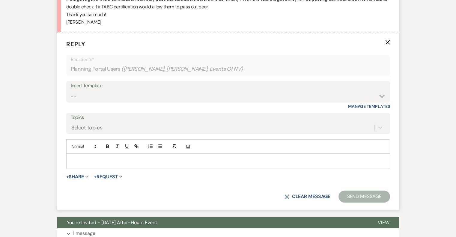
scroll to position [236, 0]
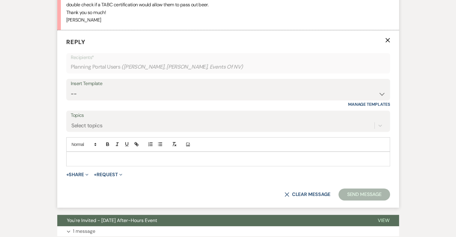
click at [107, 163] on div at bounding box center [228, 159] width 323 height 14
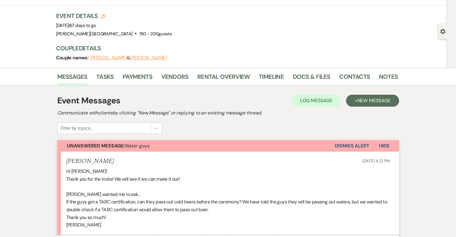
scroll to position [0, 0]
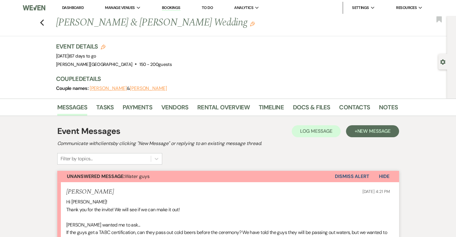
click at [273, 102] on li "Timeline" at bounding box center [276, 108] width 34 height 14
click at [270, 107] on link "Timeline" at bounding box center [271, 109] width 25 height 13
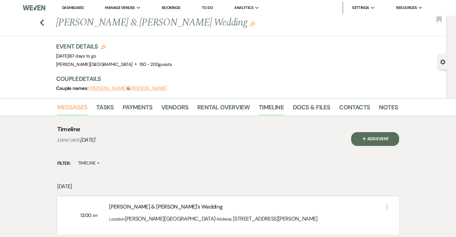
click at [79, 110] on link "Messages" at bounding box center [72, 109] width 30 height 13
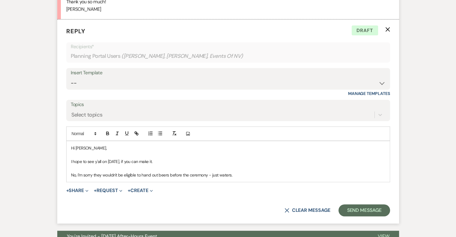
scroll to position [249, 0]
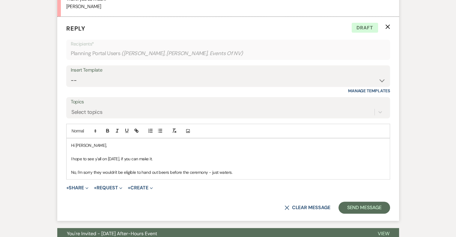
click at [238, 172] on p "No, I'm sorry they wouldn't be eligible to hand out beers before the ceremony -…" at bounding box center [228, 172] width 314 height 7
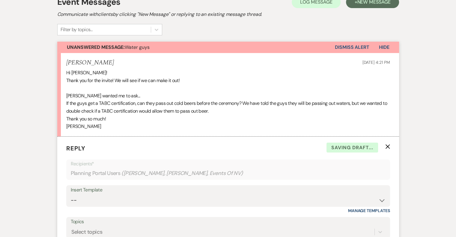
scroll to position [0, 0]
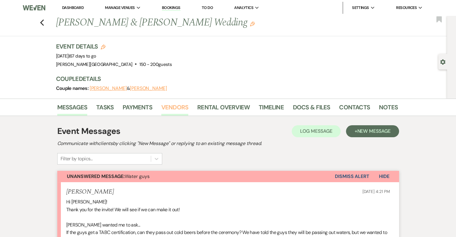
click at [181, 107] on link "Vendors" at bounding box center [174, 109] width 27 height 13
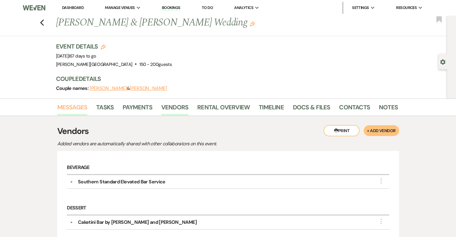
click at [83, 106] on link "Messages" at bounding box center [72, 109] width 30 height 13
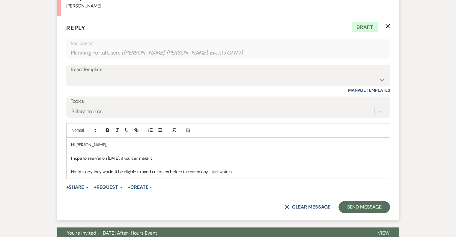
scroll to position [279, 0]
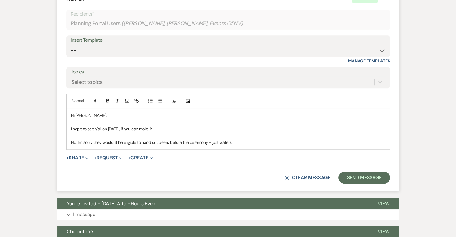
click at [247, 144] on p "No, I'm sorry they wouldn't be eligible to hand out beers before the ceremony -…" at bounding box center [228, 142] width 314 height 7
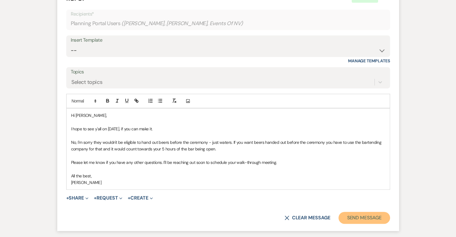
click at [367, 217] on button "Send Message" at bounding box center [364, 218] width 51 height 12
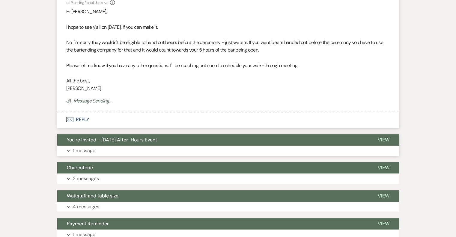
scroll to position [404, 0]
